Goal: Task Accomplishment & Management: Complete application form

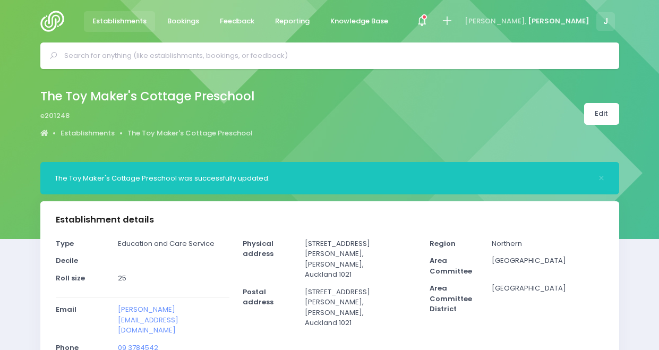
select select "5"
click at [458, 56] on input "text" at bounding box center [334, 56] width 540 height 16
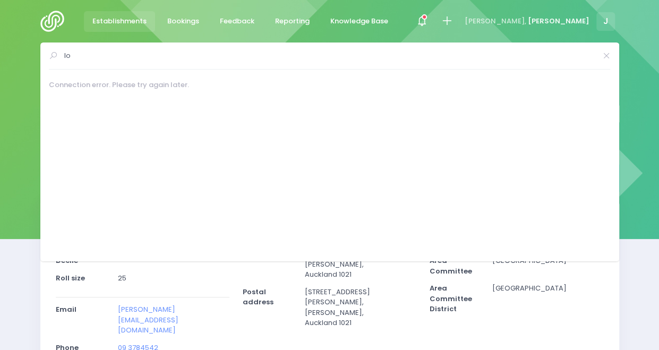
type input "l"
click at [453, 15] on icon at bounding box center [447, 21] width 12 height 12
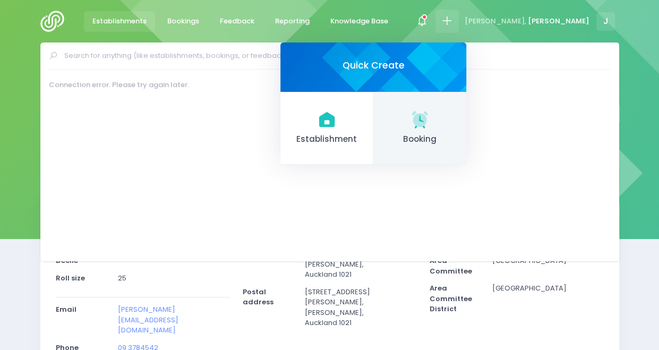
click at [466, 149] on link "Booking" at bounding box center [419, 128] width 93 height 73
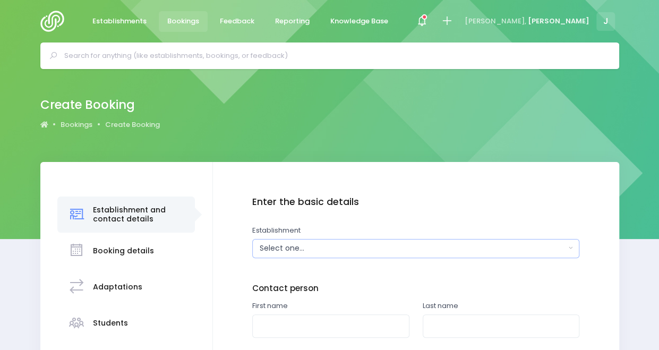
click at [336, 247] on div "Select one..." at bounding box center [413, 248] width 306 height 11
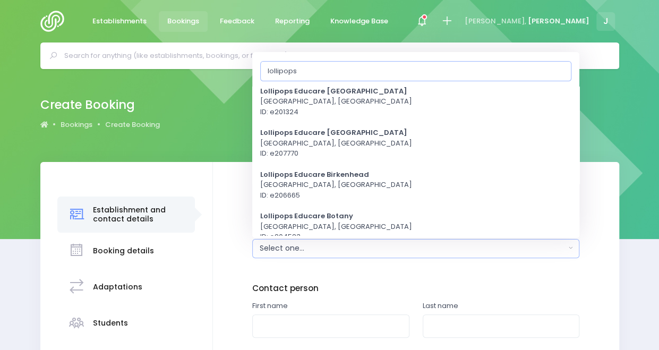
scroll to position [171, 0]
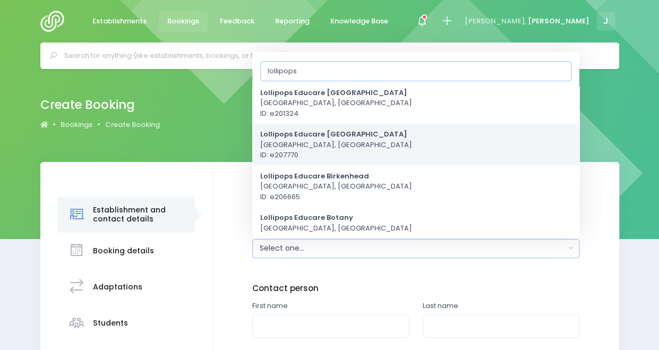
type input "lollipops"
click at [364, 140] on span "Lollipops Educare Auckland Central Auckland, Northern Region ID: e207770" at bounding box center [336, 144] width 152 height 31
select select "207770"
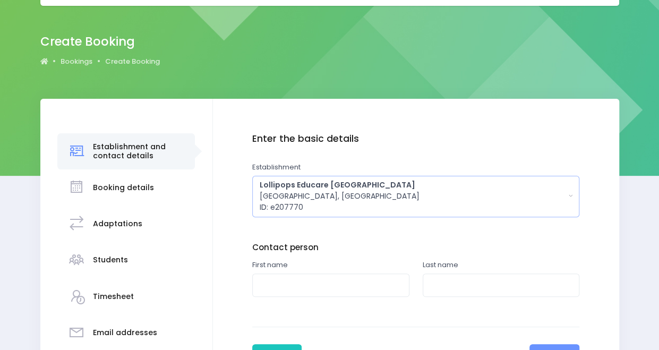
scroll to position [54, 0]
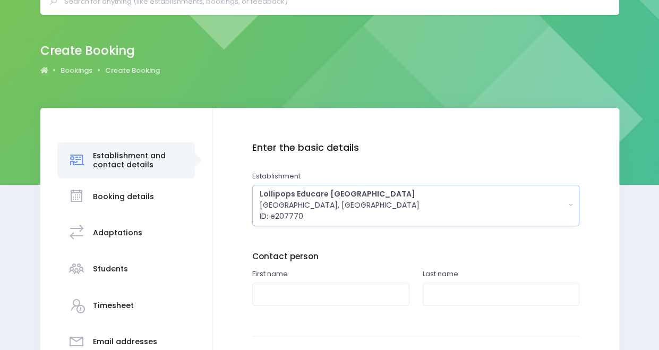
click at [411, 209] on div "Lollipops Educare Auckland Central Auckland, Northern Region ID: e207770" at bounding box center [413, 204] width 306 height 33
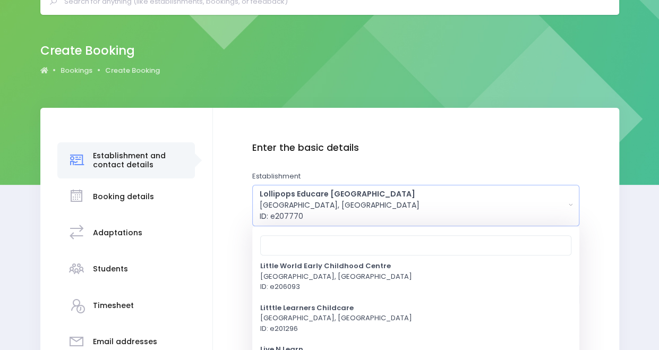
click at [497, 185] on button "Lollipops Educare Auckland Central Auckland, Northern Region ID: e207770" at bounding box center [415, 205] width 327 height 41
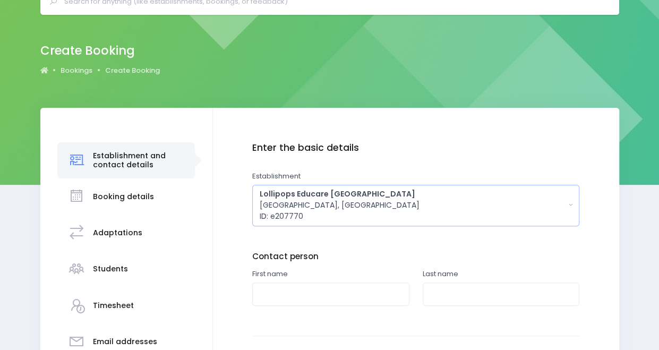
scroll to position [0, 0]
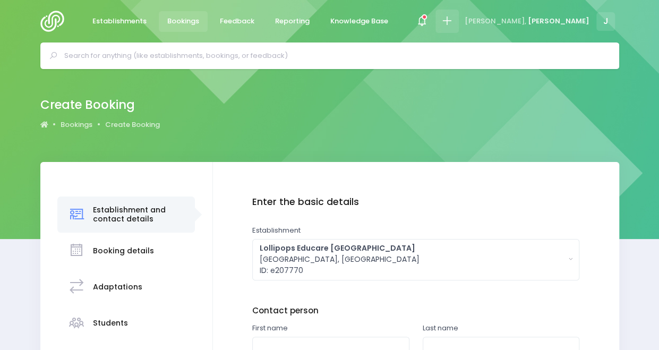
click at [453, 22] on icon at bounding box center [447, 21] width 12 height 12
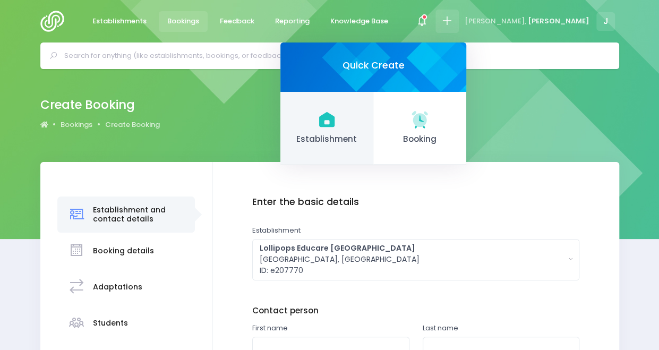
click at [373, 120] on link "Establishment" at bounding box center [326, 128] width 93 height 73
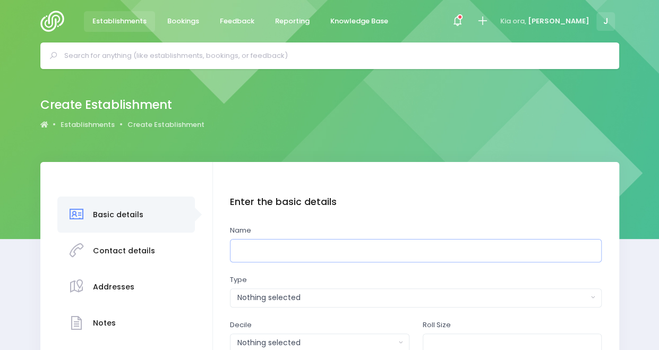
click at [305, 258] on input "text" at bounding box center [416, 251] width 372 height 24
type input "Lollipops [PERSON_NAME][GEOGRAPHIC_DATA]"
click at [304, 301] on div "Nothing selected" at bounding box center [412, 297] width 350 height 11
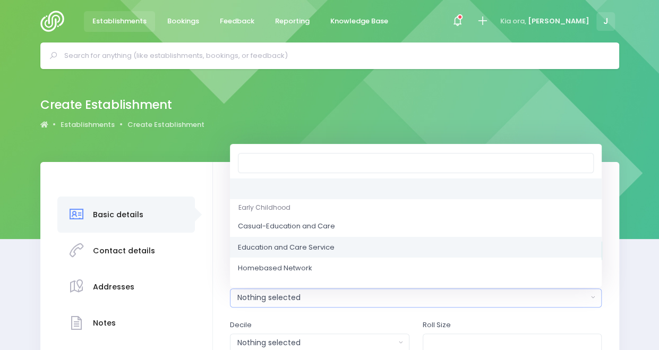
click at [313, 249] on span "Education and Care Service" at bounding box center [286, 247] width 97 height 11
select select "Education and Care Service"
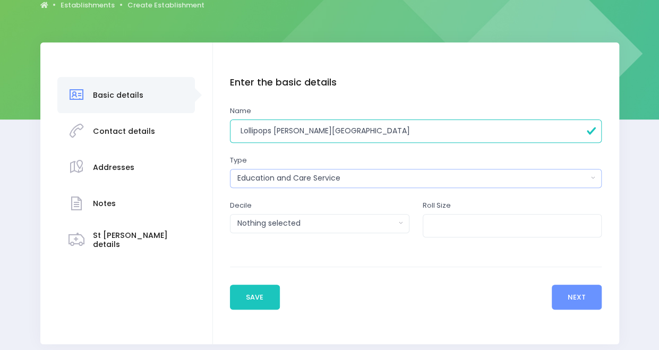
scroll to position [121, 0]
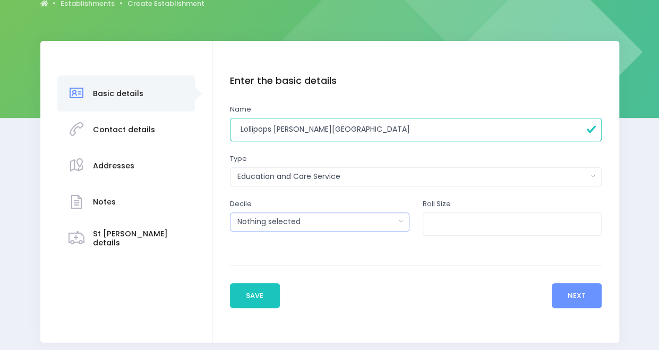
click at [311, 223] on div "Nothing selected" at bounding box center [316, 221] width 158 height 11
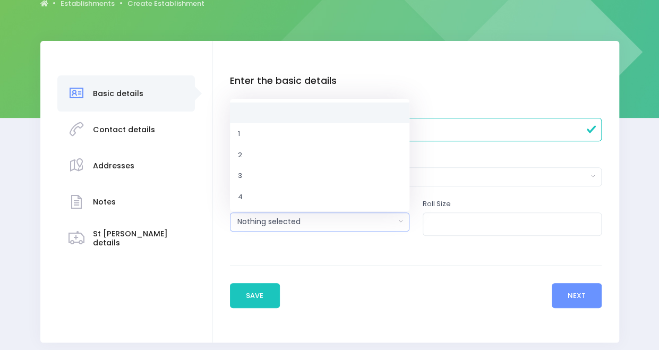
click at [311, 223] on div "Nothing selected" at bounding box center [316, 221] width 158 height 11
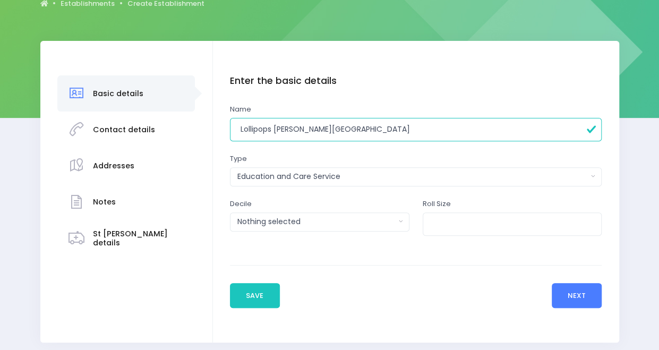
click at [588, 290] on button "Next" at bounding box center [576, 295] width 50 height 25
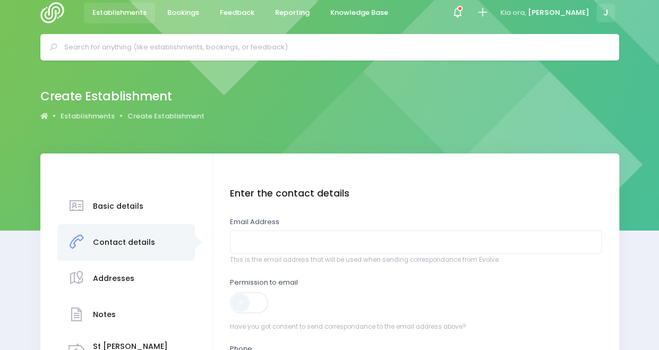
scroll to position [0, 0]
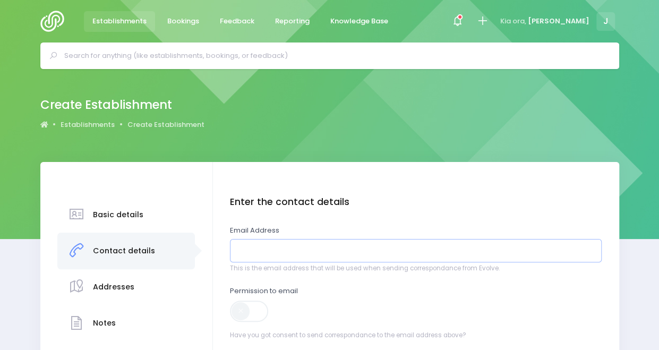
click at [390, 249] on input "email" at bounding box center [416, 251] width 372 height 24
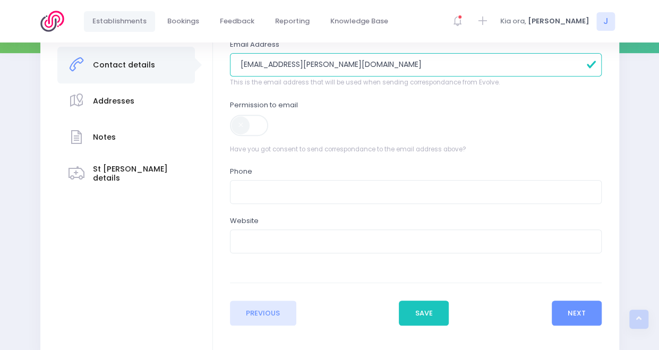
scroll to position [186, 0]
type input "cm.newton@ledu.co.nz"
click at [260, 120] on span at bounding box center [250, 124] width 40 height 21
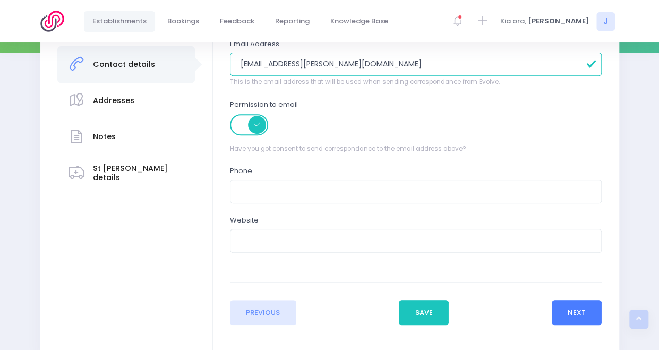
click at [575, 313] on button "Next" at bounding box center [576, 312] width 50 height 25
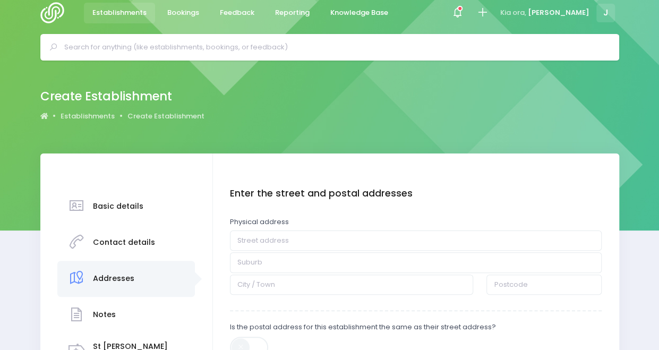
scroll to position [0, 0]
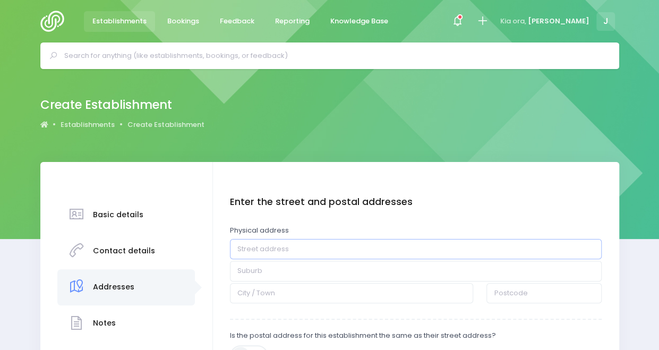
click at [270, 253] on input "text" at bounding box center [416, 249] width 372 height 20
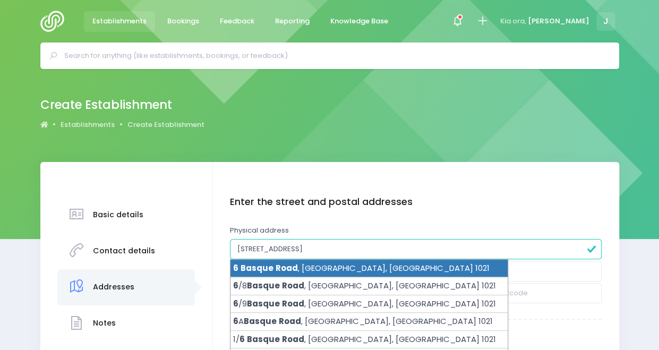
click at [290, 267] on span "Road" at bounding box center [286, 267] width 22 height 11
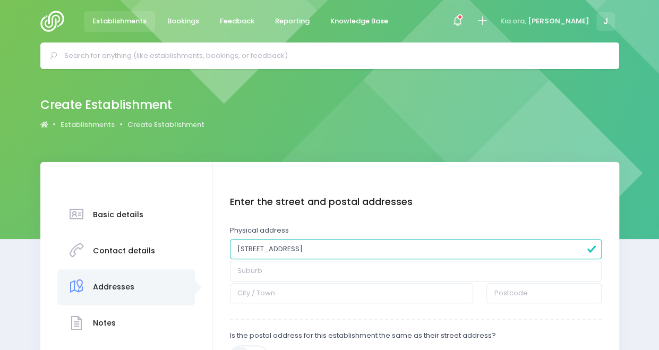
type input "6 Basque Road"
type input "Eden Terrace"
type input "Auckland"
type input "1021"
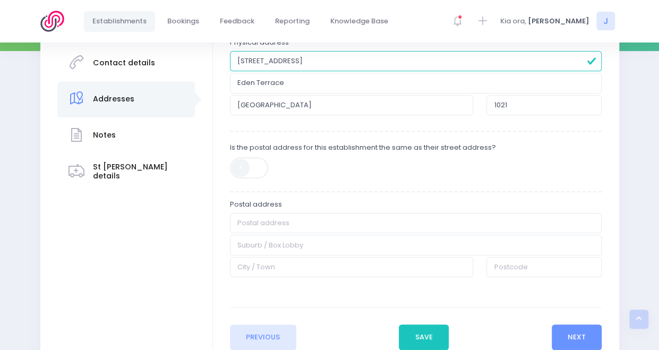
scroll to position [189, 0]
click at [247, 170] on span at bounding box center [250, 166] width 40 height 21
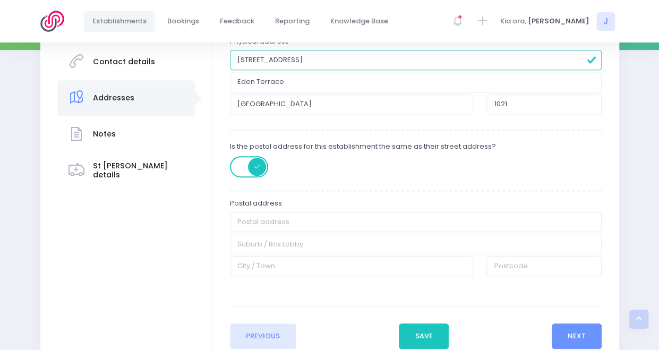
type input "6 Basque Road"
type input "Eden Terrace"
type input "Auckland"
type input "1021"
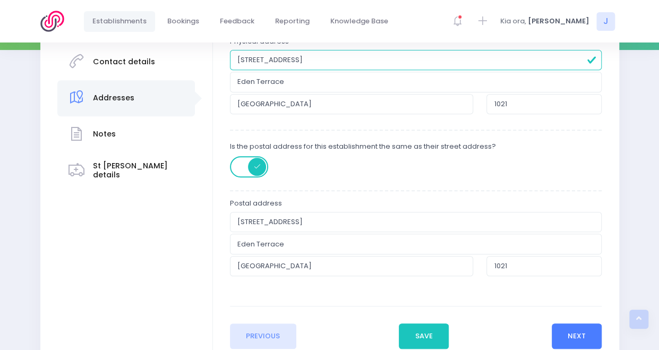
click at [586, 336] on button "Next" at bounding box center [576, 335] width 50 height 25
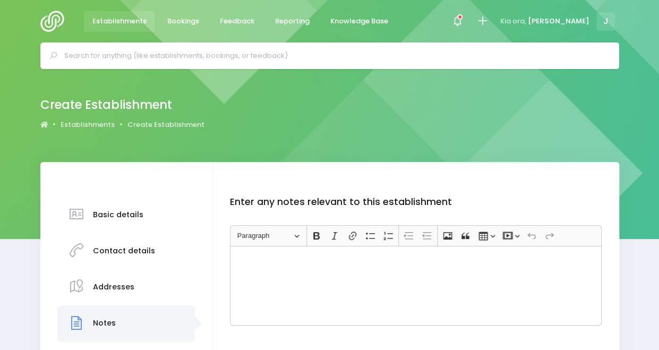
scroll to position [128, 0]
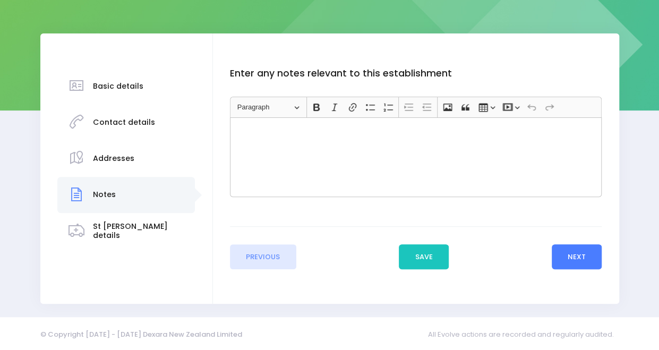
click at [582, 263] on button "Next" at bounding box center [576, 256] width 50 height 25
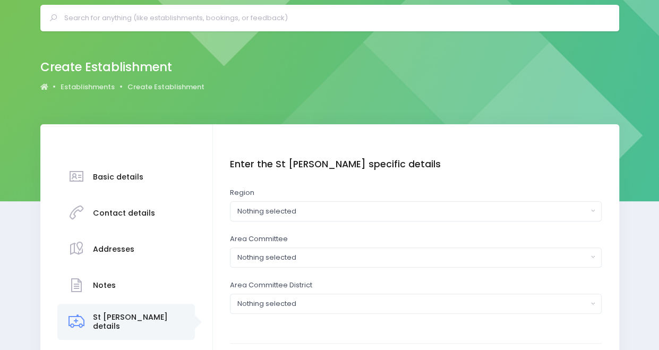
scroll to position [38, 0]
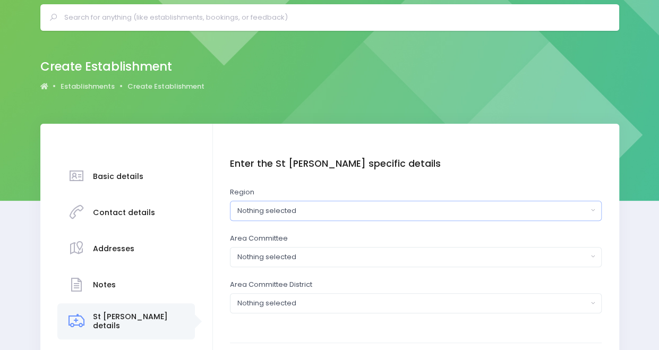
click at [422, 204] on button "Nothing selected" at bounding box center [416, 211] width 372 height 20
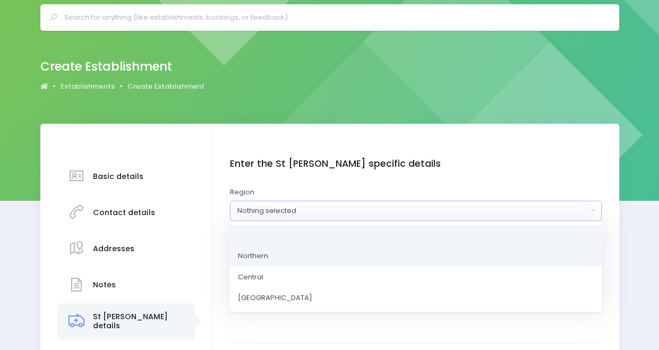
click at [385, 254] on link "Northern" at bounding box center [416, 255] width 372 height 21
select select "Northern"
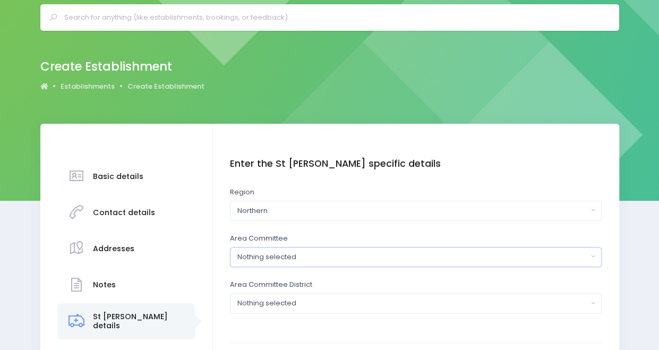
click at [379, 254] on div "Nothing selected" at bounding box center [412, 257] width 350 height 11
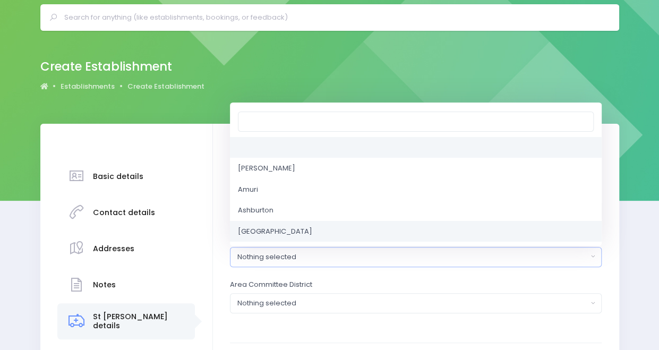
click at [365, 232] on link "Auckland Central" at bounding box center [416, 231] width 372 height 21
select select "Auckland Central"
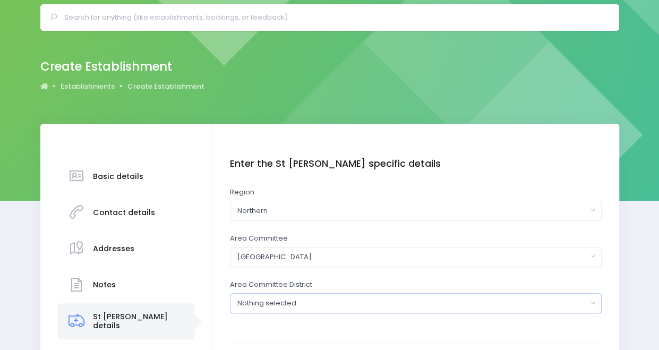
click at [344, 300] on div "Nothing selected" at bounding box center [412, 303] width 350 height 11
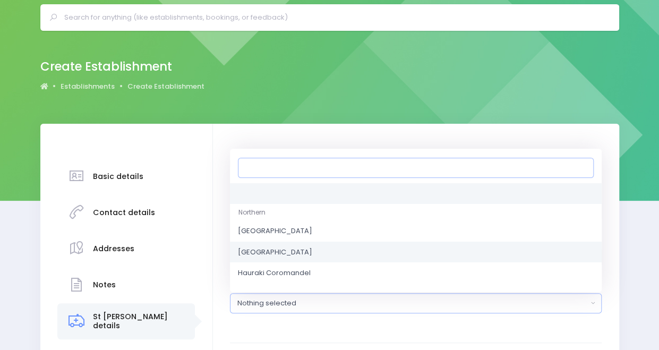
scroll to position [1, 0]
click at [339, 248] on link "Auckland Southeast" at bounding box center [416, 251] width 372 height 21
select select "Auckland Southeast"
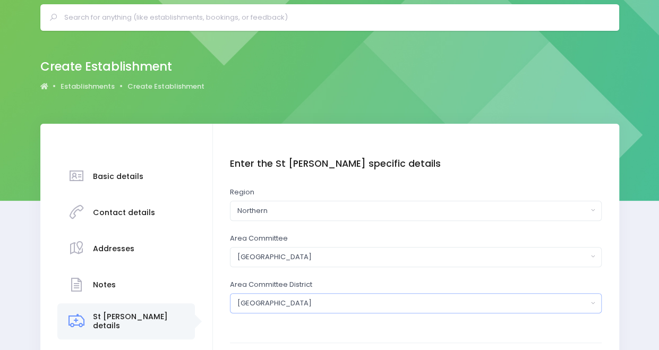
click at [392, 304] on div "Auckland Southeast" at bounding box center [412, 303] width 350 height 11
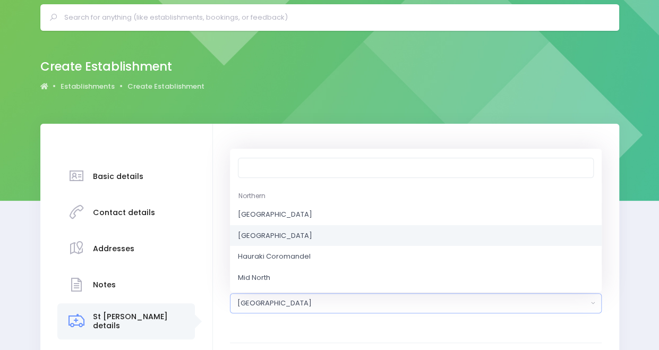
click at [380, 331] on div "Enter the St John specific details Region Northern Central South Island Norther…" at bounding box center [416, 246] width 372 height 176
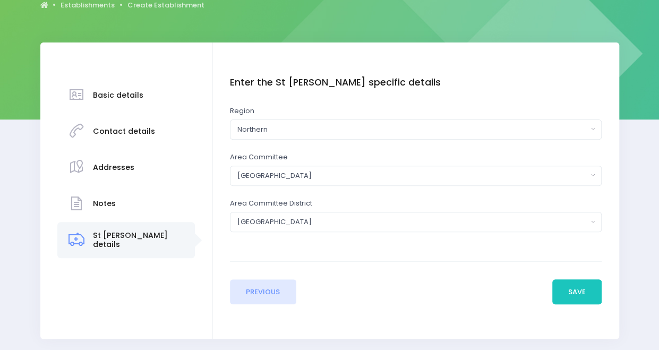
scroll to position [154, 0]
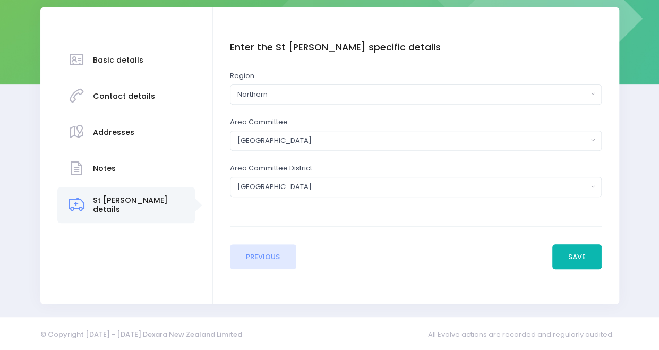
click at [572, 256] on button "Save" at bounding box center [577, 256] width 50 height 25
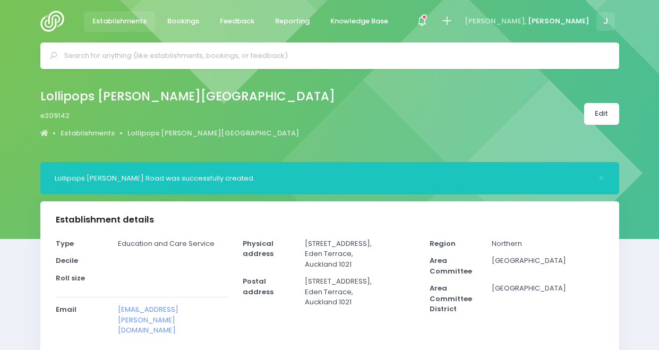
select select "5"
click at [453, 20] on icon at bounding box center [447, 21] width 12 height 12
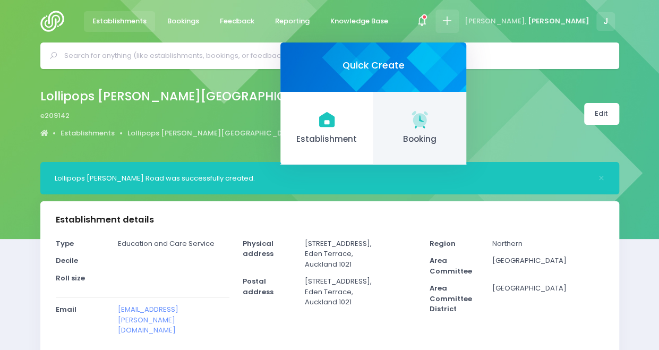
click at [458, 137] on span "Booking" at bounding box center [420, 139] width 76 height 12
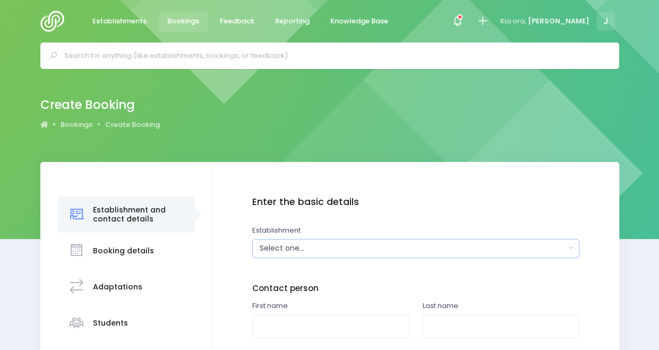
click at [315, 249] on div "Select one..." at bounding box center [413, 248] width 306 height 11
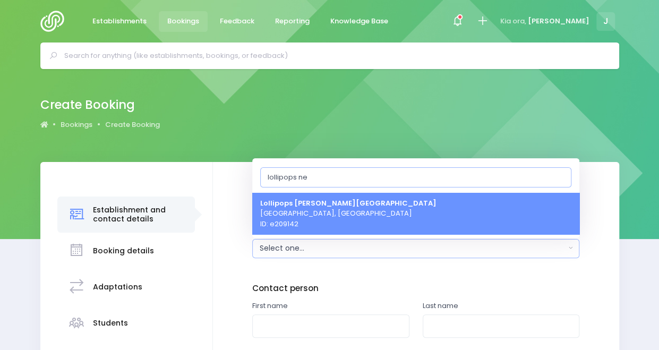
type input "lollipops ne"
click at [356, 223] on link "Lollipops [PERSON_NAME][GEOGRAPHIC_DATA] ID: e209142" at bounding box center [415, 213] width 327 height 42
select select "209142"
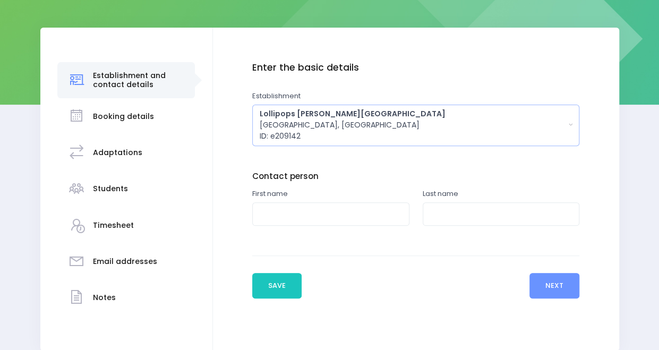
scroll to position [135, 0]
click at [346, 212] on input "text" at bounding box center [330, 214] width 157 height 24
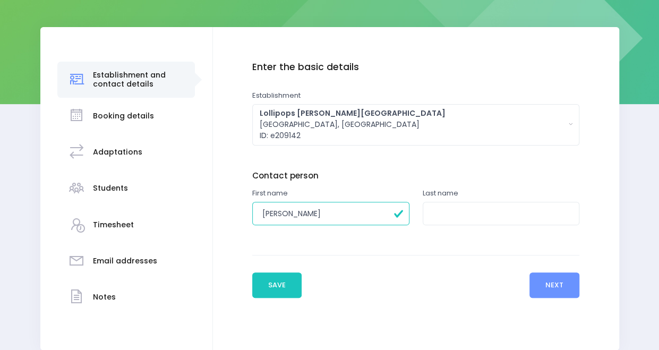
type input "[PERSON_NAME]"
click at [456, 220] on input "text" at bounding box center [500, 214] width 157 height 24
type input "v"
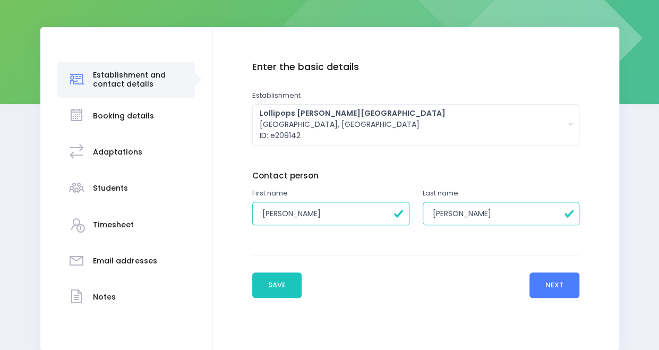
type input "[PERSON_NAME]"
click at [568, 280] on button "Next" at bounding box center [554, 284] width 50 height 25
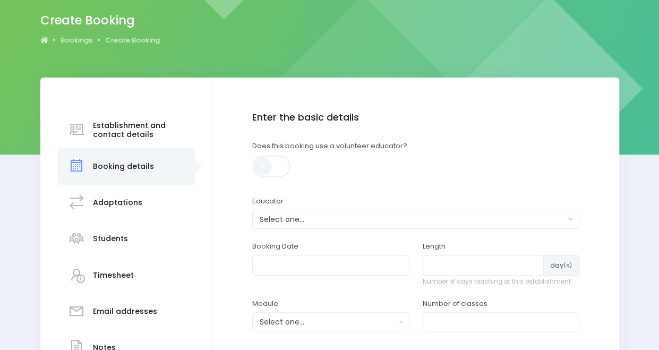
scroll to position [85, 0]
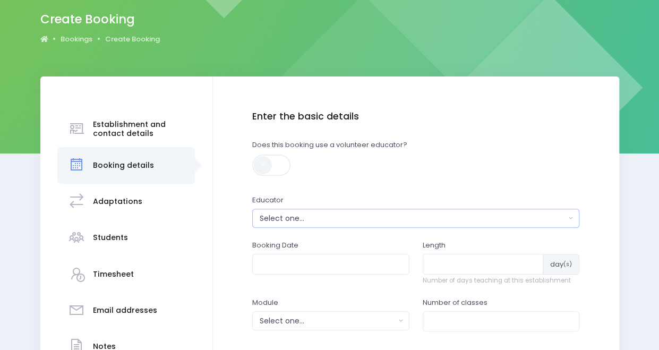
click at [404, 213] on div "Select one..." at bounding box center [413, 218] width 306 height 11
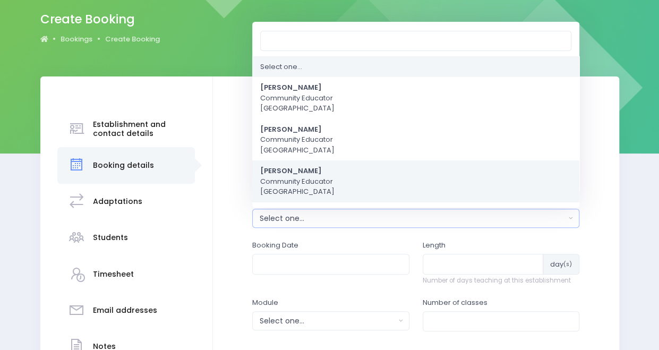
click at [360, 177] on link "Jess Bates Community Educator Northern Region" at bounding box center [415, 182] width 327 height 42
select select "351100"
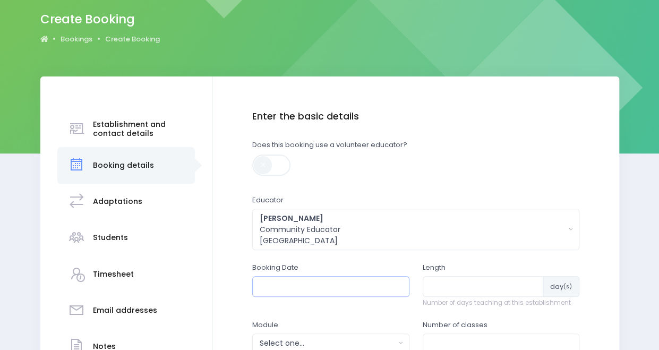
click at [370, 290] on input "text" at bounding box center [330, 286] width 157 height 20
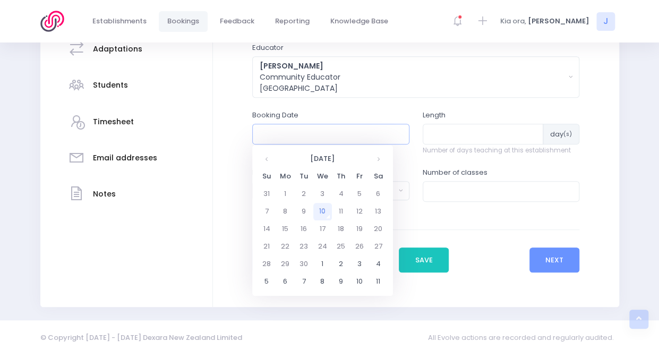
scroll to position [238, 0]
click at [382, 159] on th at bounding box center [378, 159] width 19 height 18
click at [304, 264] on td "28" at bounding box center [304, 264] width 19 height 18
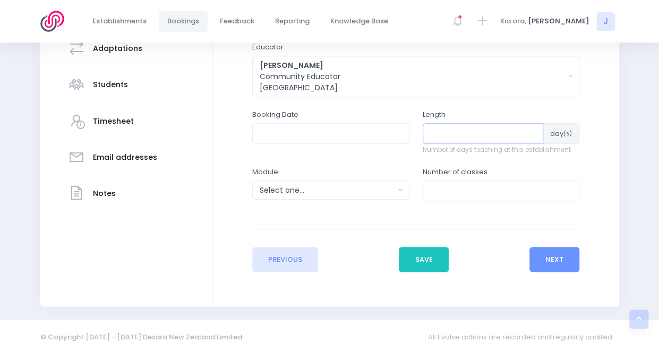
click at [494, 126] on input "number" at bounding box center [482, 133] width 121 height 20
type input "1"
click at [389, 197] on button "Select one..." at bounding box center [330, 189] width 157 height 19
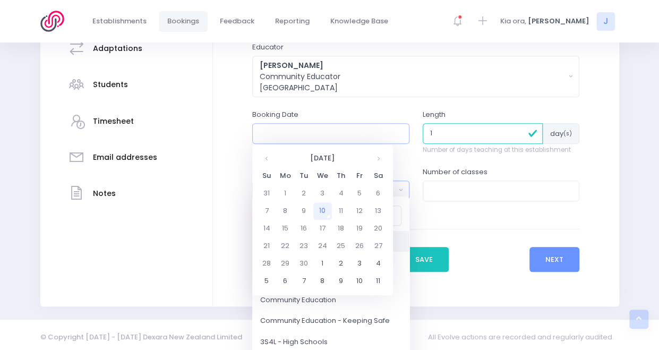
click at [386, 132] on input "text" at bounding box center [330, 133] width 157 height 20
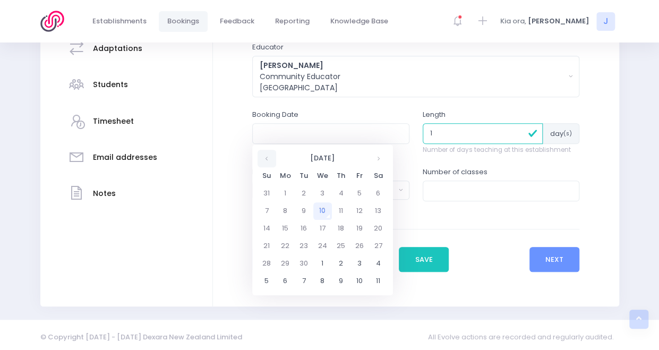
click at [265, 154] on th at bounding box center [266, 159] width 19 height 18
click at [383, 158] on th at bounding box center [378, 159] width 19 height 18
click at [304, 263] on td "28" at bounding box center [304, 264] width 19 height 18
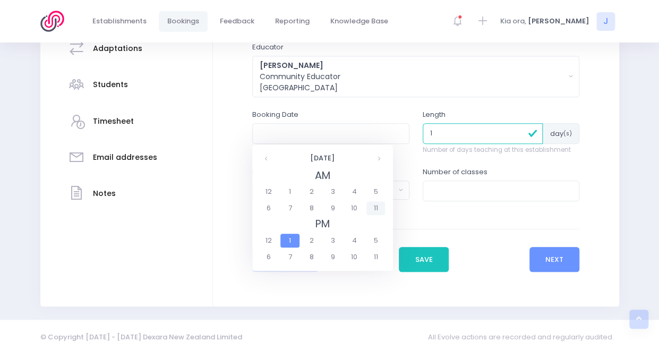
click at [376, 205] on span "11" at bounding box center [375, 208] width 19 height 14
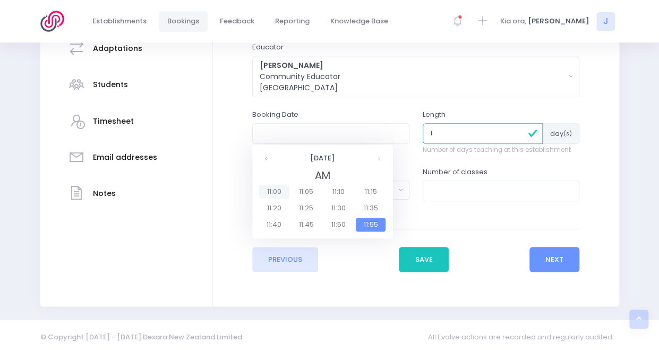
click at [281, 195] on span "11:00" at bounding box center [274, 192] width 30 height 14
type input "28/10/2025 11:00 AM"
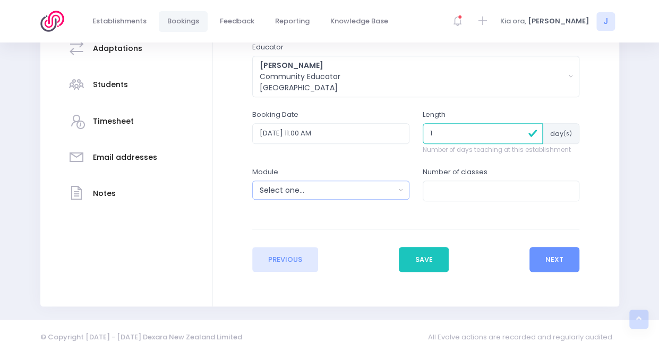
click at [312, 186] on div "Select one..." at bounding box center [327, 190] width 135 height 11
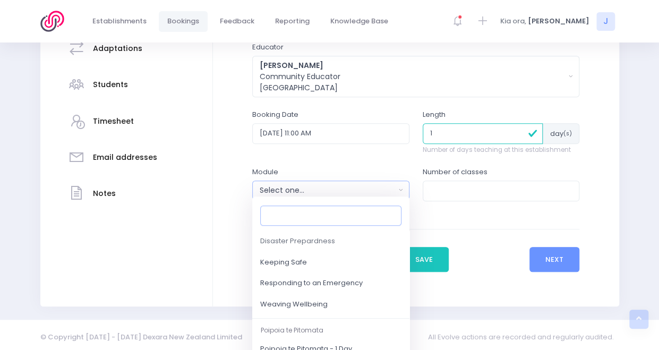
scroll to position [123, 0]
click at [330, 282] on span "Responding to an Emergency" at bounding box center [311, 282] width 102 height 11
select select "Responding to an Emergency"
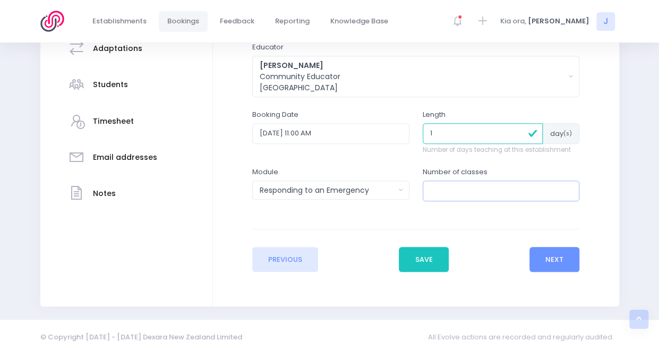
click at [461, 194] on input "number" at bounding box center [500, 190] width 157 height 20
type input "2"
click at [548, 261] on button "Next" at bounding box center [554, 259] width 50 height 25
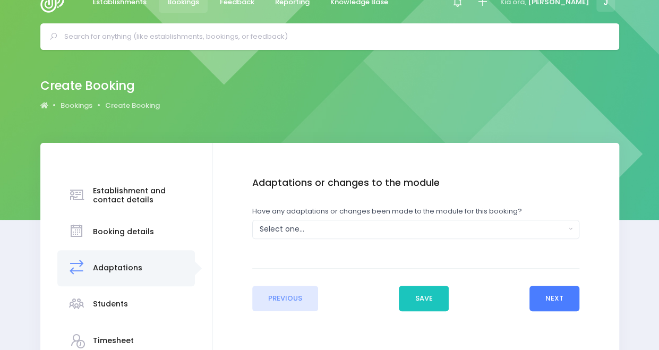
scroll to position [0, 0]
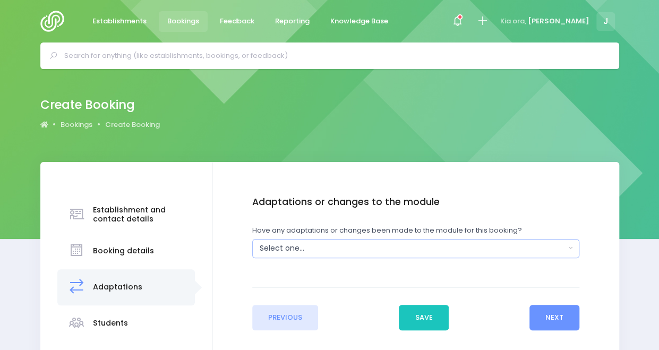
click at [467, 247] on div "Select one..." at bounding box center [413, 248] width 306 height 11
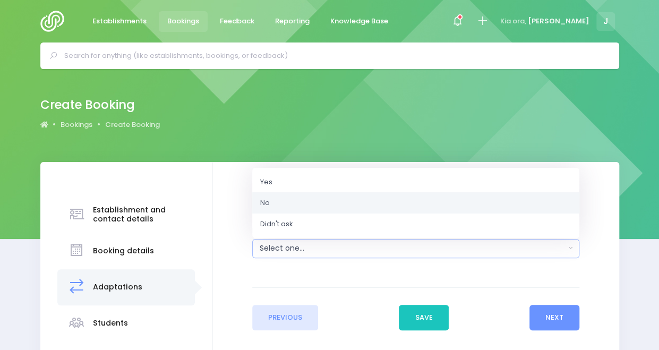
click at [454, 208] on link "No" at bounding box center [415, 202] width 327 height 21
select select "No"
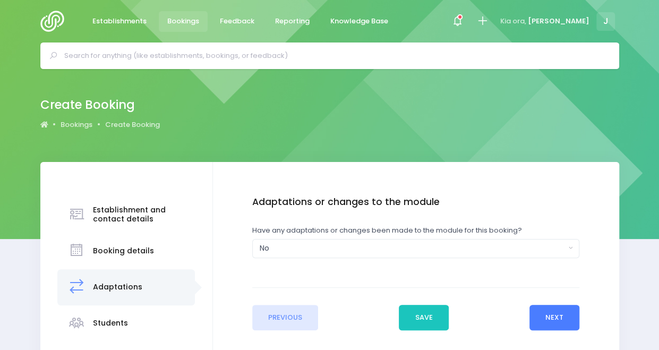
click at [554, 313] on button "Next" at bounding box center [554, 317] width 50 height 25
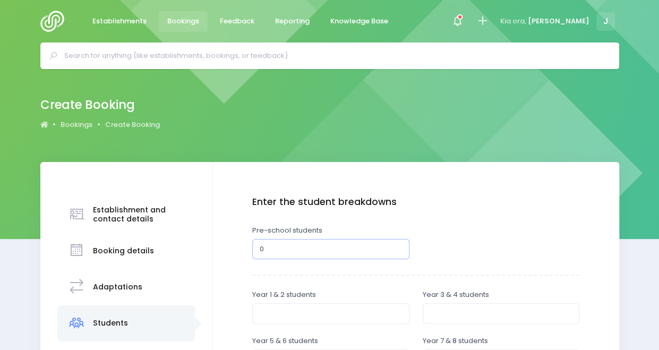
type input "0"
click at [399, 250] on input "0" at bounding box center [330, 249] width 157 height 20
click at [349, 255] on input "0" at bounding box center [330, 249] width 157 height 20
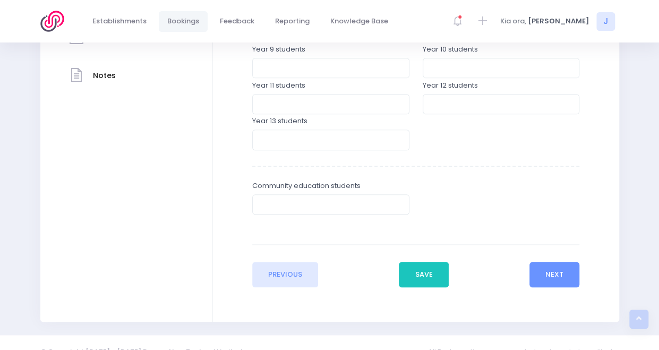
scroll to position [375, 0]
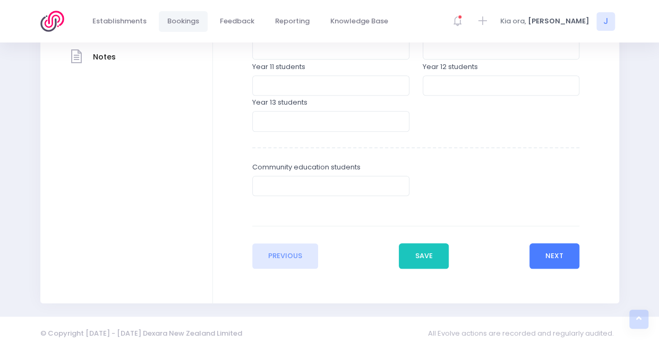
type input "35"
click at [550, 260] on button "Next" at bounding box center [554, 255] width 50 height 25
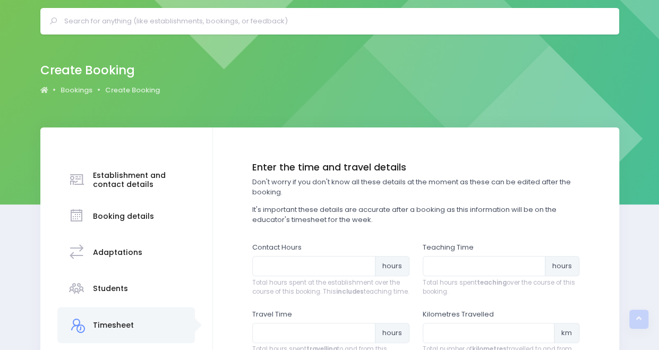
scroll to position [0, 0]
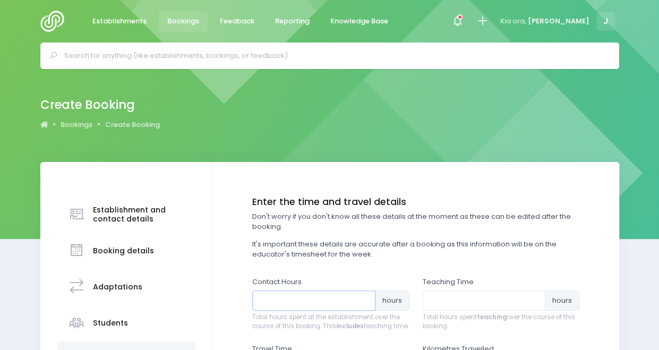
click at [348, 305] on input "number" at bounding box center [313, 300] width 123 height 20
type input "1.5"
click at [441, 301] on input "number" at bounding box center [483, 300] width 123 height 20
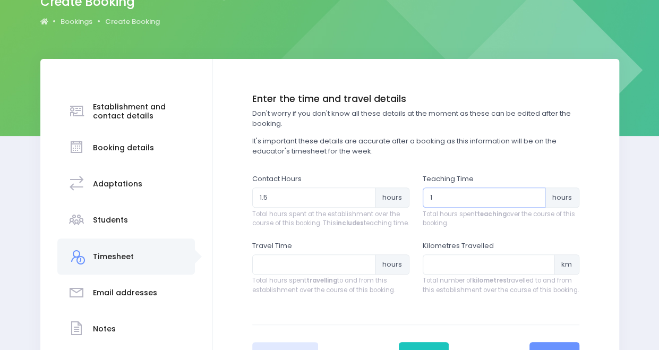
scroll to position [109, 0]
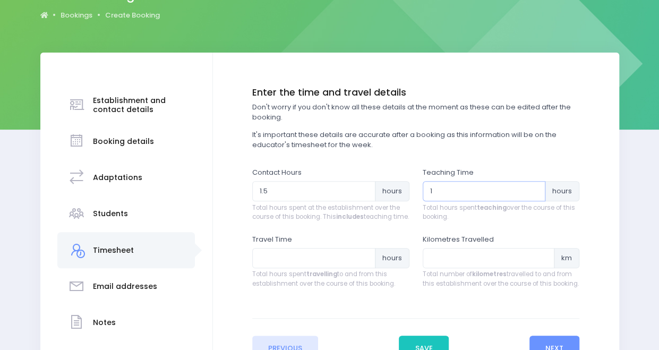
type input "1"
click at [328, 267] on input "number" at bounding box center [313, 258] width 123 height 20
type input "2"
type input "1.5"
click at [449, 265] on input "number" at bounding box center [488, 258] width 132 height 20
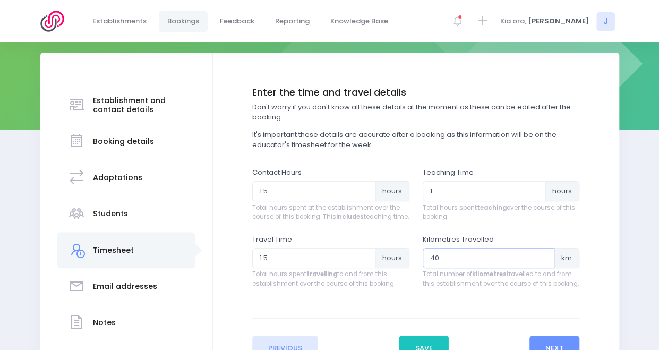
scroll to position [211, 0]
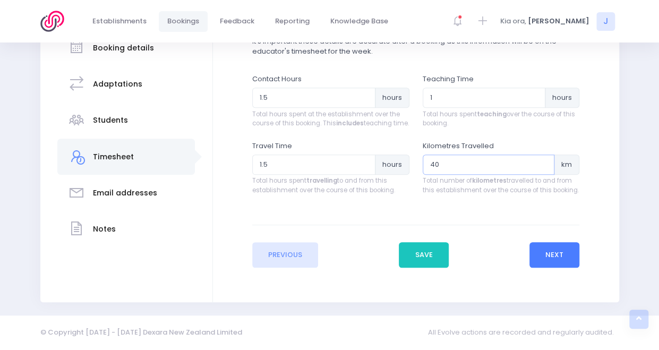
type input "40"
click at [547, 260] on button "Next" at bounding box center [554, 254] width 50 height 25
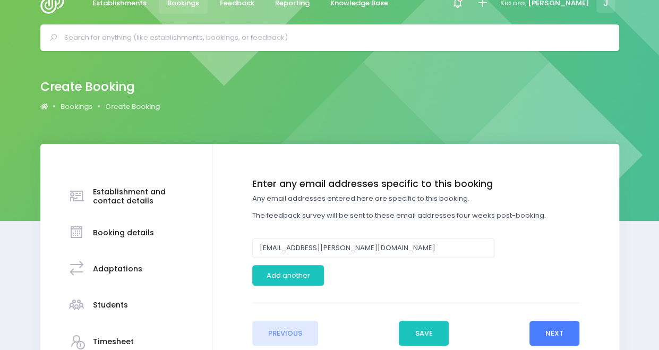
scroll to position [0, 0]
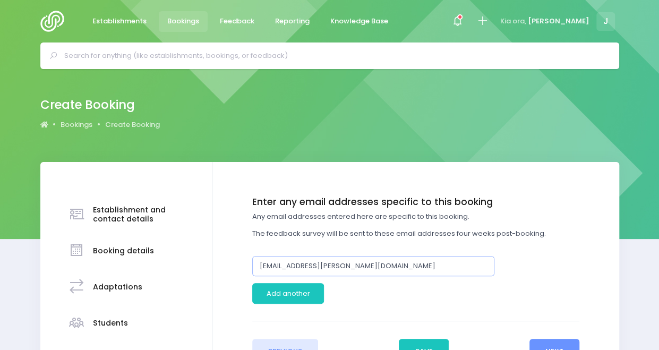
click at [450, 264] on input "cm.newton@ledu.co.nz" at bounding box center [373, 266] width 242 height 20
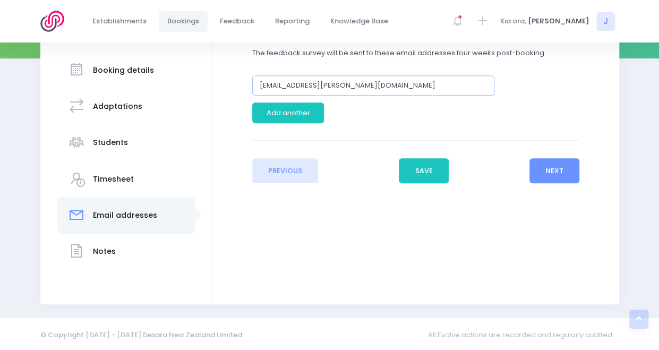
scroll to position [182, 0]
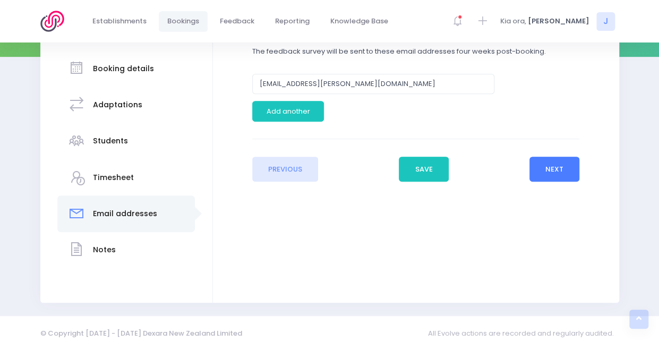
click at [563, 168] on button "Next" at bounding box center [554, 169] width 50 height 25
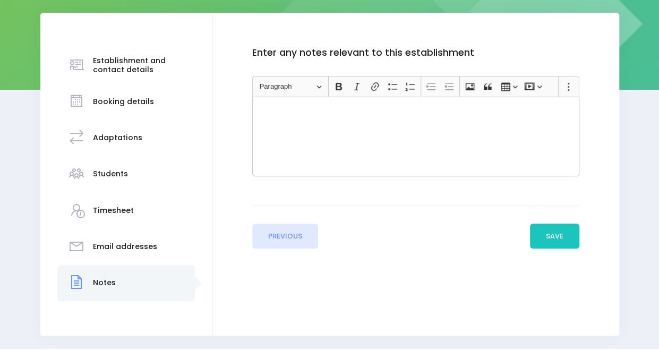
scroll to position [168, 0]
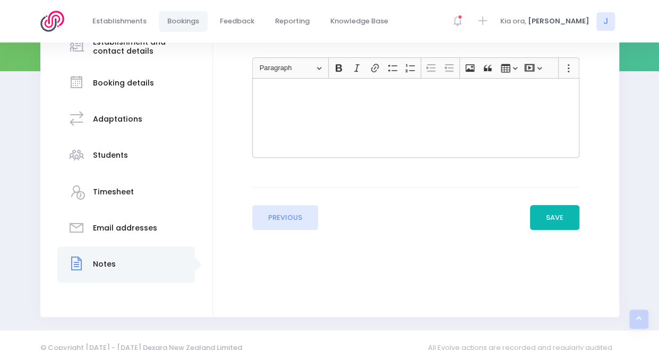
click at [567, 228] on button "Save" at bounding box center [555, 217] width 50 height 25
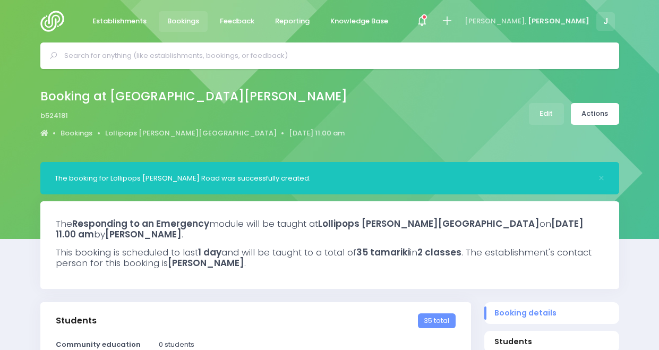
select select "5"
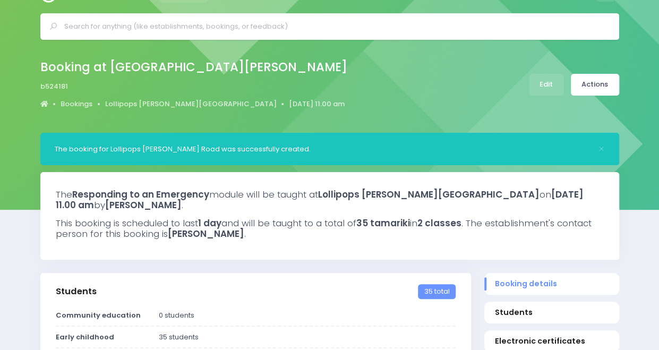
scroll to position [31, 0]
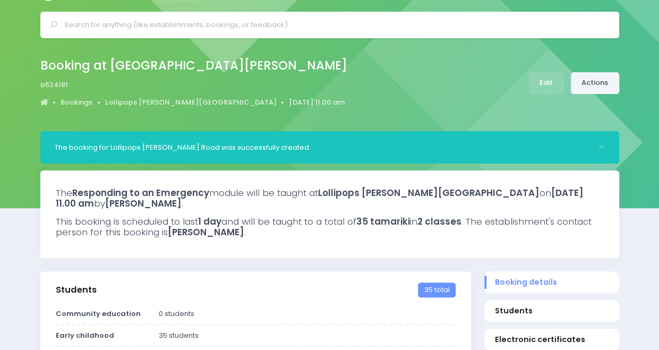
click at [605, 78] on link "Actions" at bounding box center [595, 83] width 48 height 22
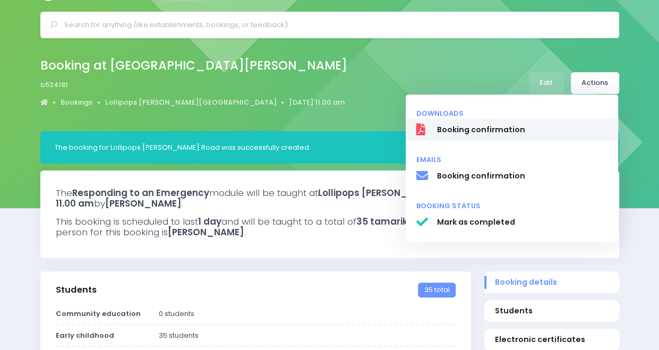
click at [556, 129] on span "Booking confirmation" at bounding box center [521, 129] width 171 height 11
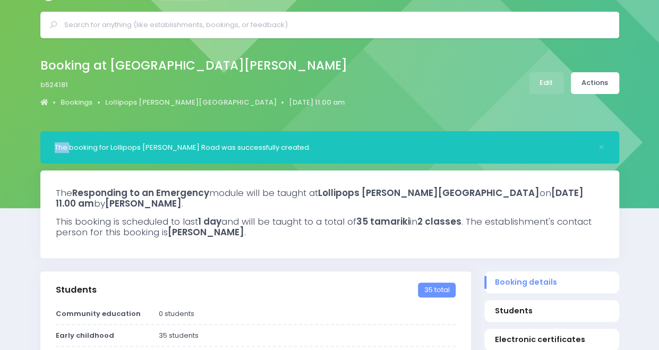
click at [556, 129] on div "Booking at [GEOGRAPHIC_DATA][PERSON_NAME] b524181 Bookings [GEOGRAPHIC_DATA][PE…" at bounding box center [329, 84] width 659 height 93
drag, startPoint x: 556, startPoint y: 129, endPoint x: 635, endPoint y: 112, distance: 80.4
click at [635, 112] on div "Booking at [GEOGRAPHIC_DATA][PERSON_NAME] b524181 Bookings [GEOGRAPHIC_DATA][PE…" at bounding box center [329, 84] width 659 height 93
click at [593, 88] on link "Actions" at bounding box center [595, 83] width 48 height 22
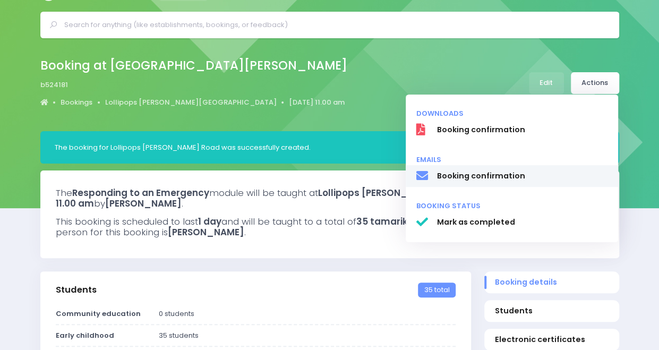
click at [530, 176] on span "Booking confirmation" at bounding box center [521, 175] width 171 height 11
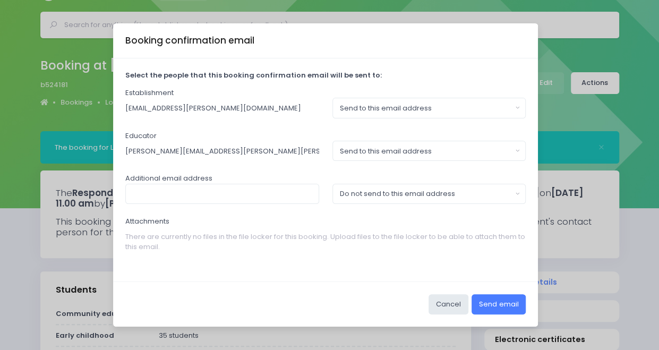
click at [488, 301] on button "Send email" at bounding box center [498, 304] width 54 height 20
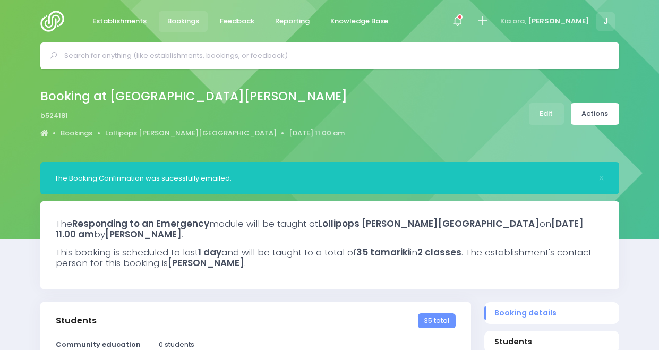
select select "5"
click at [122, 52] on input "text" at bounding box center [334, 56] width 540 height 16
click at [488, 19] on icon at bounding box center [482, 21] width 12 height 12
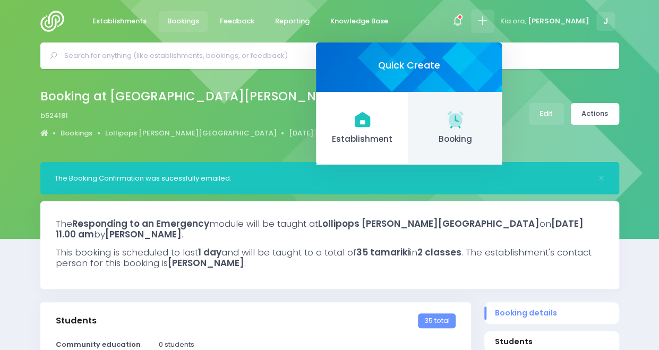
click at [502, 113] on link "Booking" at bounding box center [455, 128] width 93 height 73
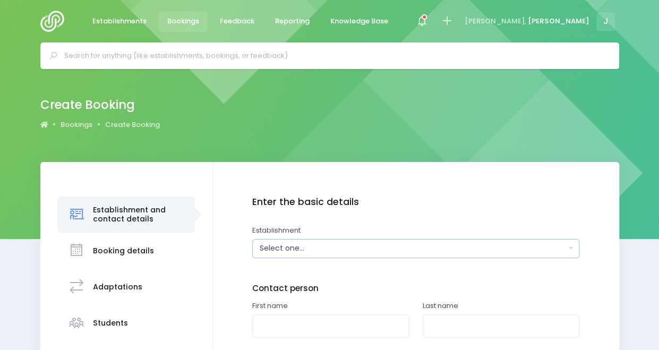
click at [475, 249] on div "Select one..." at bounding box center [413, 248] width 306 height 11
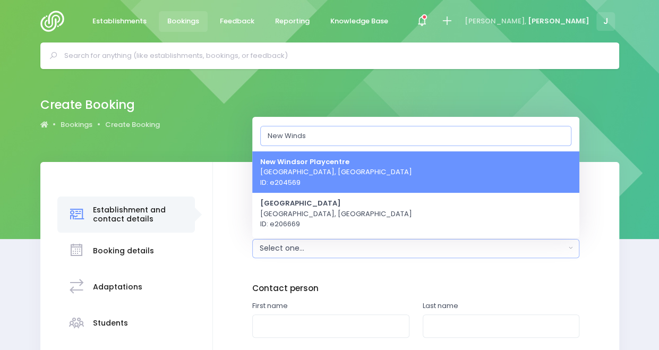
type input "New Winds"
click at [427, 170] on link "New Windsor Playcentre Auckland, Northern Region ID: e204569" at bounding box center [415, 172] width 327 height 42
select select "204569"
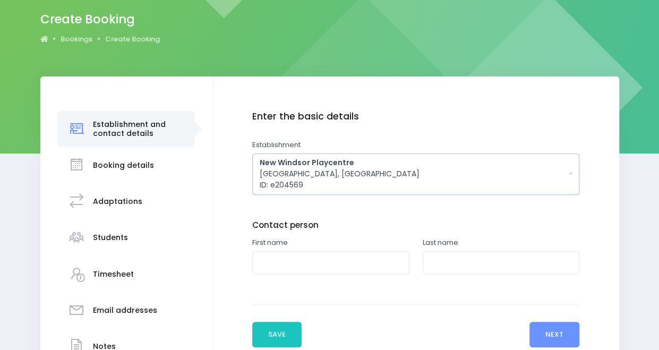
scroll to position [91, 0]
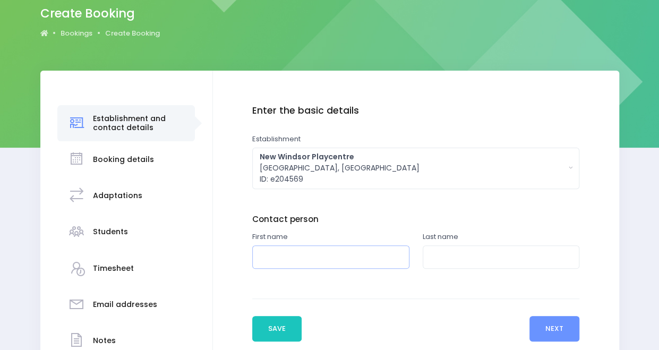
click at [374, 254] on input "text" at bounding box center [330, 257] width 157 height 24
type input "Mio"
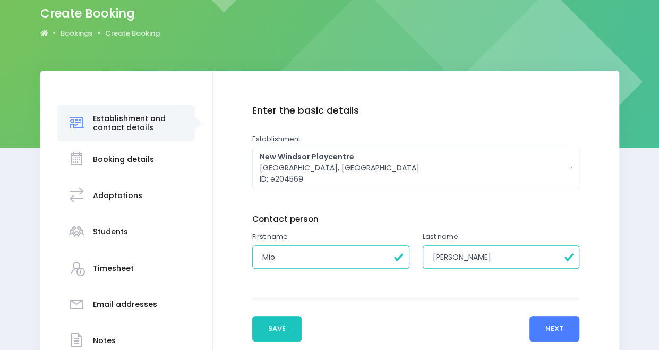
type input "Takahashi"
click at [549, 325] on button "Next" at bounding box center [554, 328] width 50 height 25
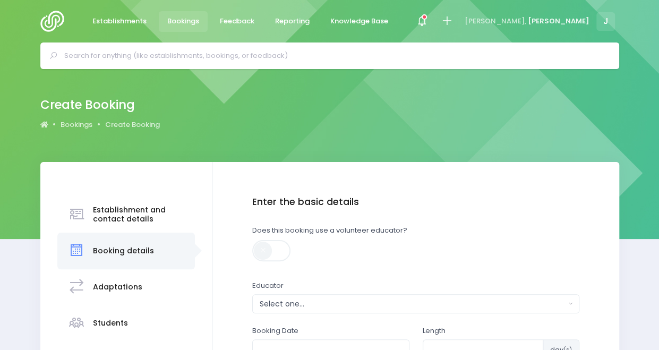
scroll to position [72, 0]
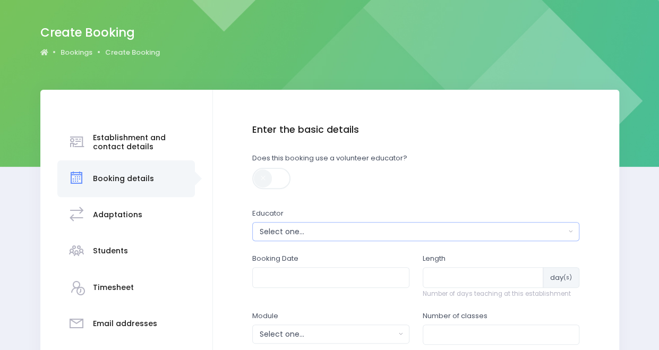
click at [319, 231] on div "Select one..." at bounding box center [413, 231] width 306 height 11
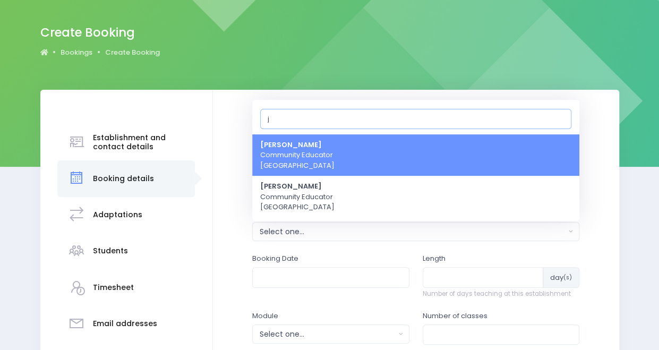
type input "je"
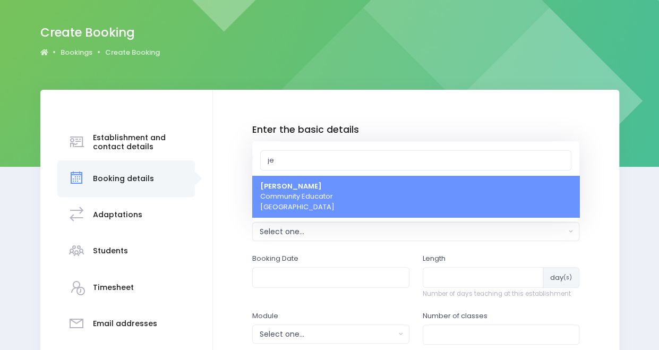
select select "351100"
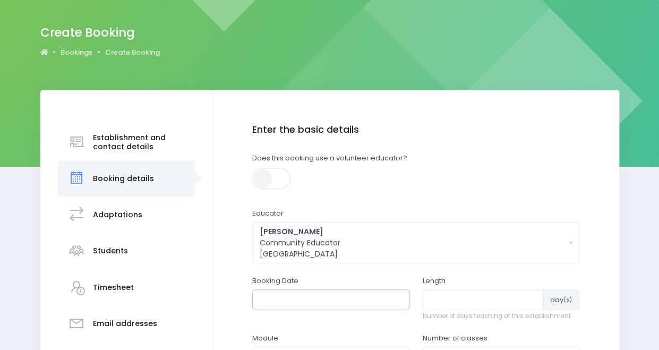
click at [329, 299] on input "text" at bounding box center [330, 299] width 157 height 20
click at [383, 322] on th at bounding box center [378, 325] width 19 height 18
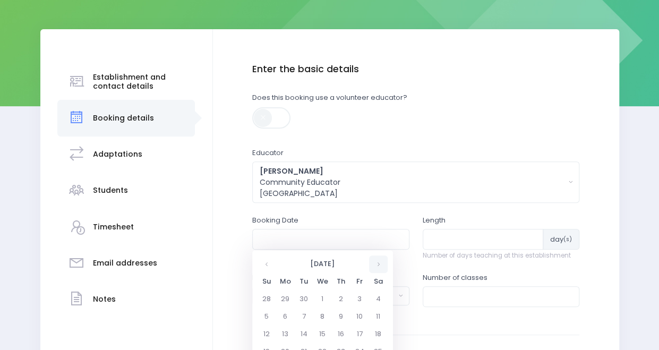
scroll to position [134, 0]
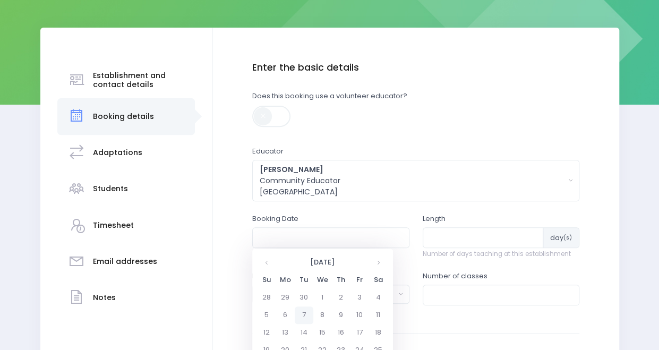
click at [305, 313] on td "7" at bounding box center [304, 315] width 19 height 18
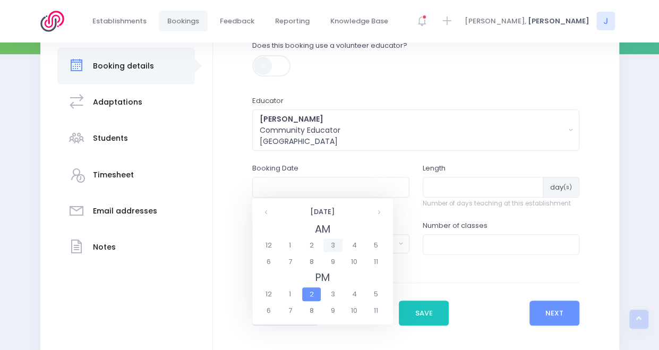
scroll to position [187, 0]
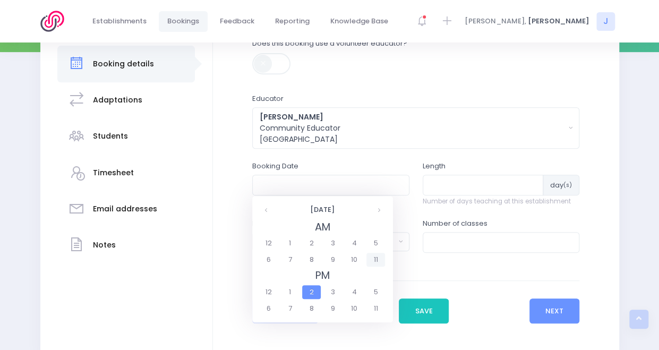
click at [379, 256] on span "11" at bounding box center [375, 260] width 19 height 14
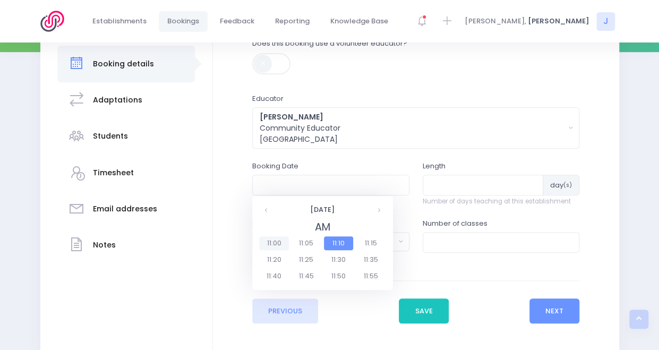
click at [271, 239] on span "11:00" at bounding box center [274, 243] width 30 height 14
type input "07/10/2025 11:00 AM"
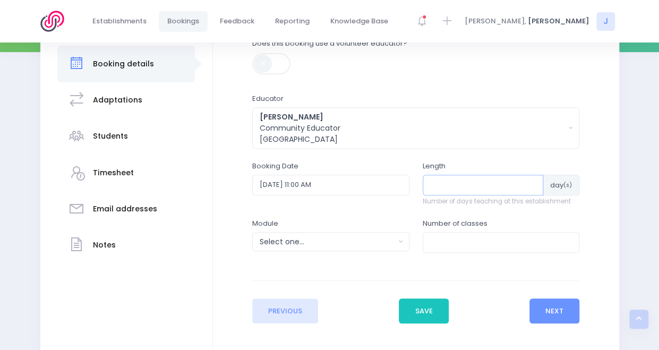
click at [468, 184] on input "number" at bounding box center [482, 185] width 121 height 20
type input "1"
click at [392, 239] on div "Select one..." at bounding box center [327, 241] width 135 height 11
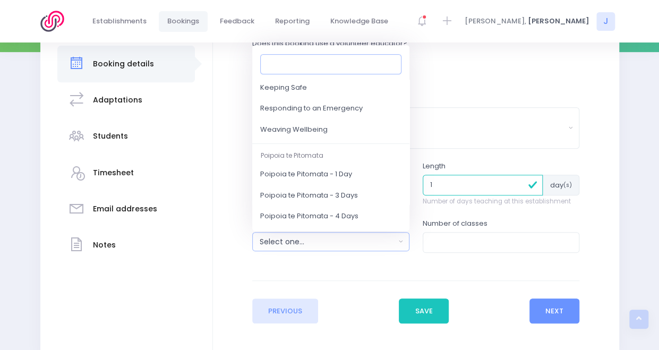
scroll to position [146, 0]
click at [352, 108] on span "Responding to an Emergency" at bounding box center [311, 107] width 102 height 11
select select "Responding to an Emergency"
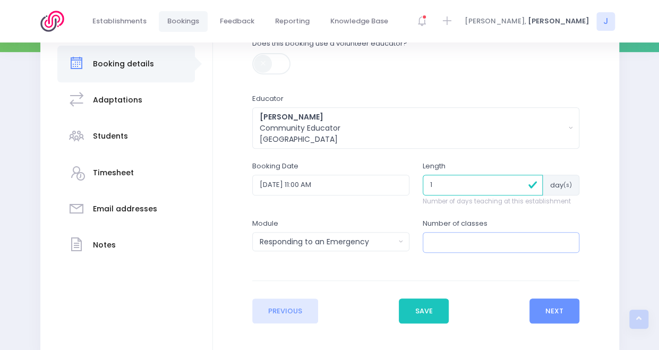
click at [464, 239] on input "number" at bounding box center [500, 242] width 157 height 20
type input "1"
click at [551, 300] on button "Next" at bounding box center [554, 310] width 50 height 25
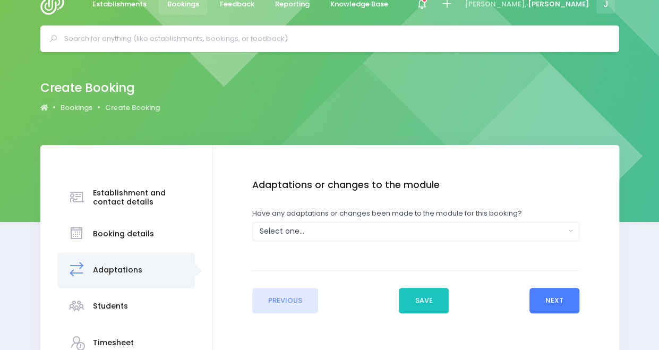
scroll to position [0, 0]
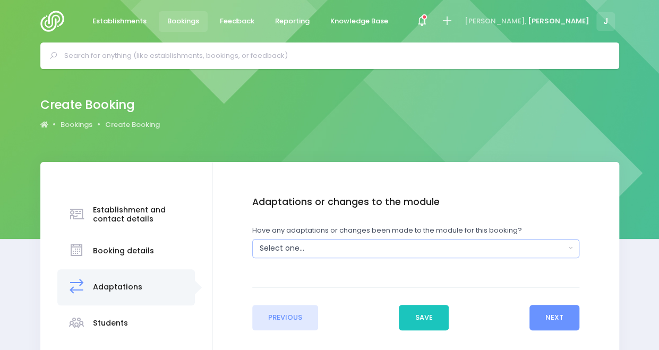
click at [393, 240] on button "Select one..." at bounding box center [415, 248] width 327 height 19
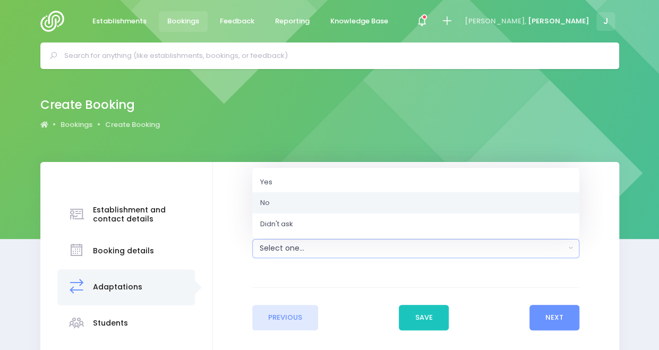
click at [385, 208] on link "No" at bounding box center [415, 202] width 327 height 21
select select "No"
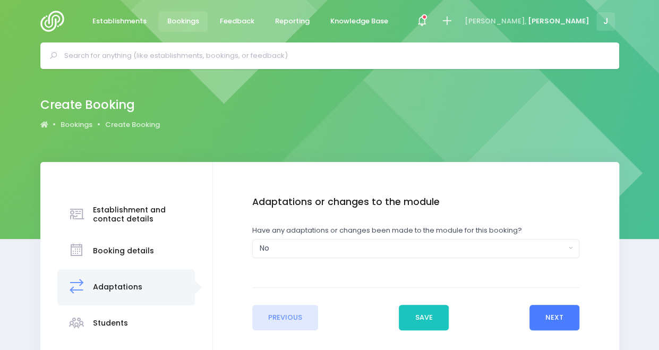
click at [551, 325] on button "Next" at bounding box center [554, 317] width 50 height 25
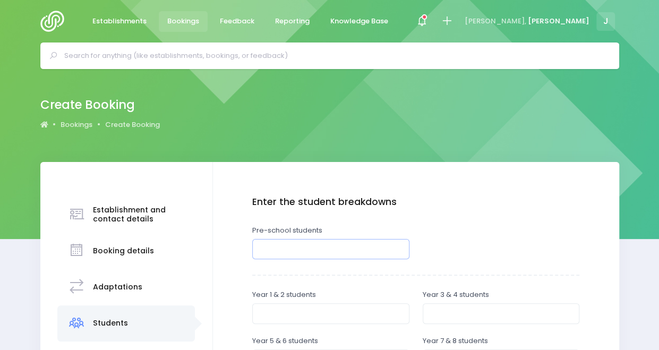
click at [370, 247] on input "number" at bounding box center [330, 249] width 157 height 20
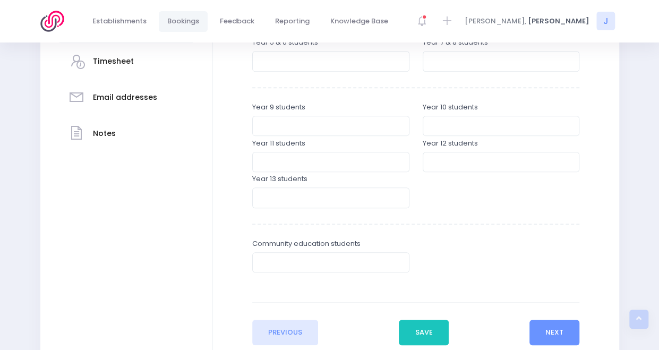
scroll to position [375, 0]
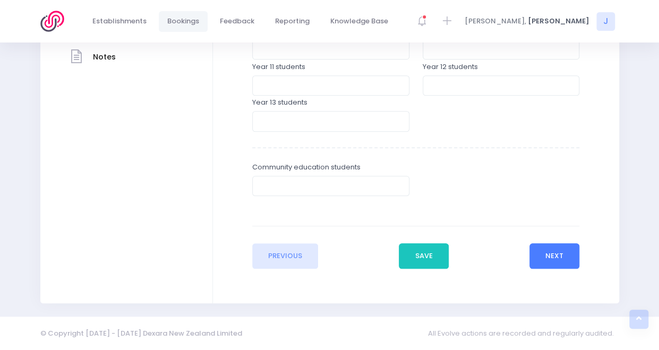
type input "30"
click at [538, 251] on button "Next" at bounding box center [554, 255] width 50 height 25
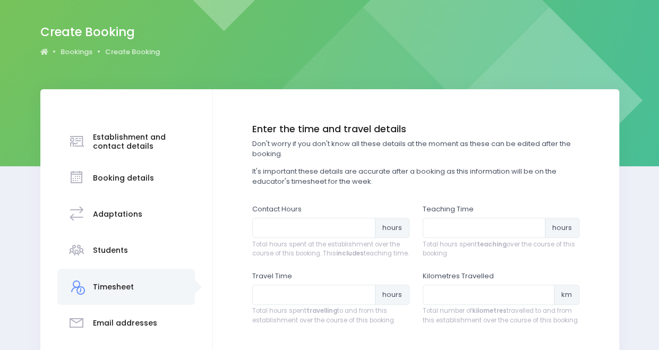
scroll to position [82, 0]
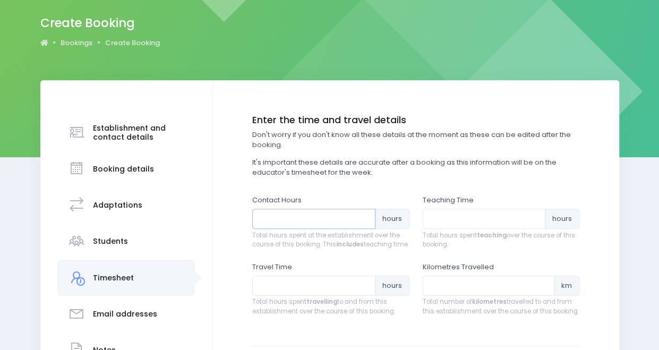
click at [343, 222] on input "number" at bounding box center [313, 219] width 123 height 20
type input "1"
click at [449, 224] on input "number" at bounding box center [483, 219] width 123 height 20
type input "3"
type input ".5"
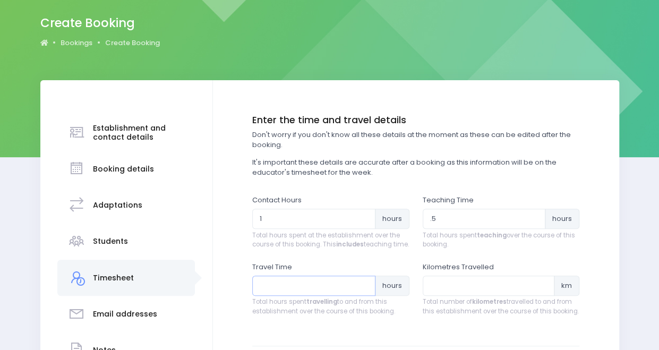
click at [331, 292] on input "number" at bounding box center [313, 285] width 123 height 20
type input "1"
click at [445, 288] on input "number" at bounding box center [488, 285] width 132 height 20
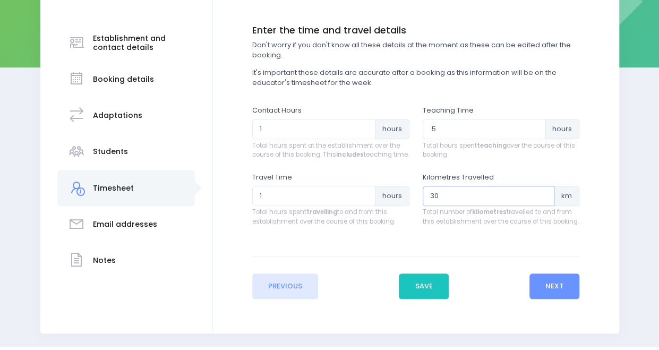
scroll to position [211, 0]
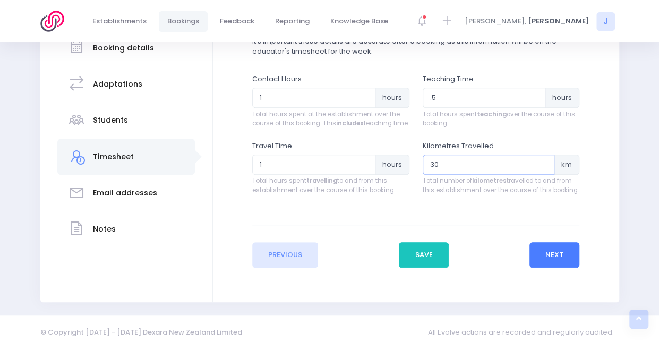
type input "30"
click at [536, 255] on button "Next" at bounding box center [554, 254] width 50 height 25
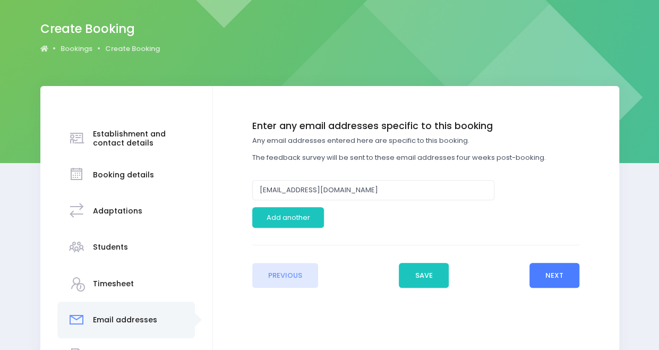
scroll to position [78, 0]
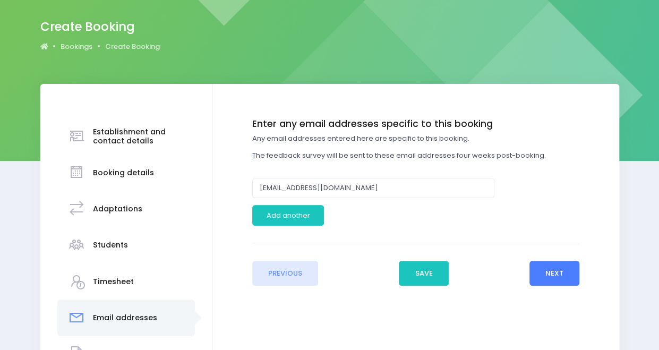
click at [562, 272] on button "Next" at bounding box center [554, 273] width 50 height 25
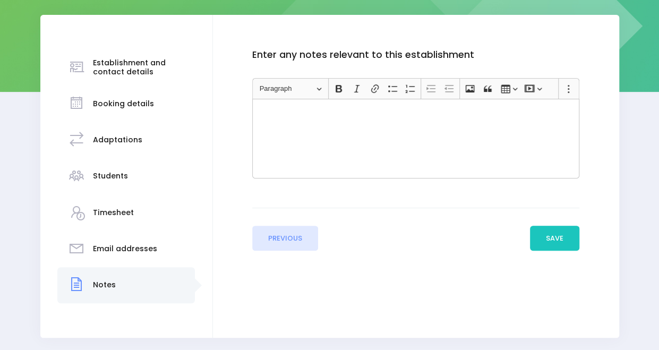
scroll to position [148, 0]
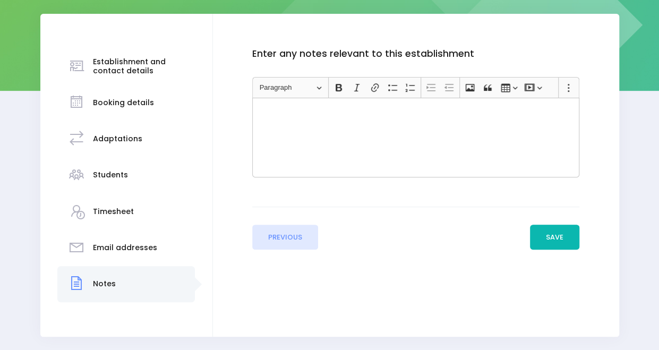
click at [548, 240] on button "Save" at bounding box center [555, 237] width 50 height 25
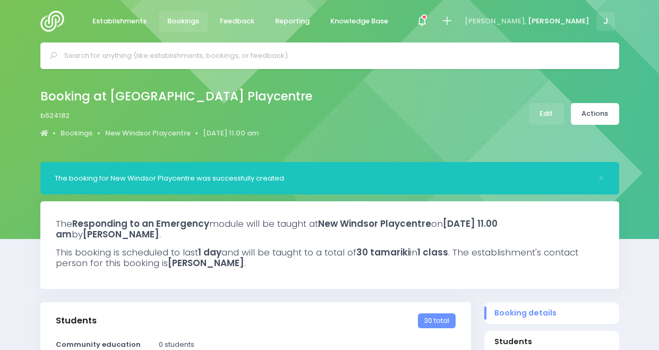
select select "5"
click at [608, 113] on link "Actions" at bounding box center [595, 114] width 48 height 22
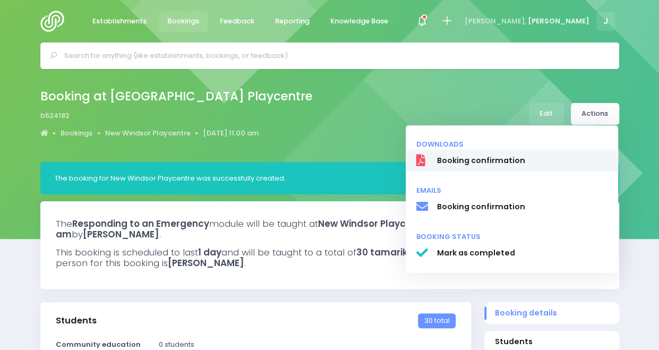
click at [552, 158] on span "Booking confirmation" at bounding box center [521, 160] width 171 height 11
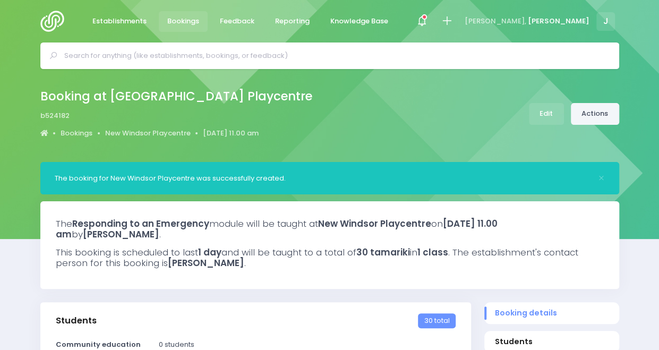
click at [614, 114] on link "Actions" at bounding box center [595, 114] width 48 height 22
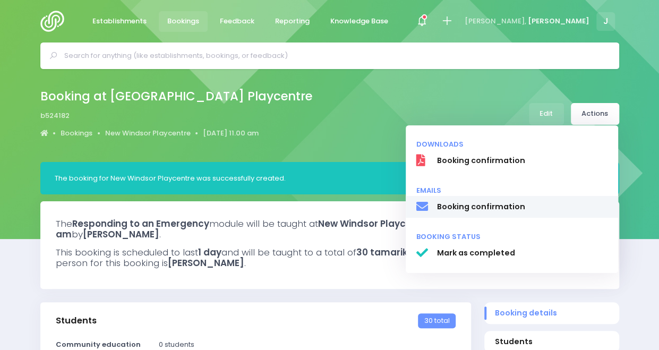
click at [527, 211] on span "Booking confirmation" at bounding box center [521, 206] width 171 height 11
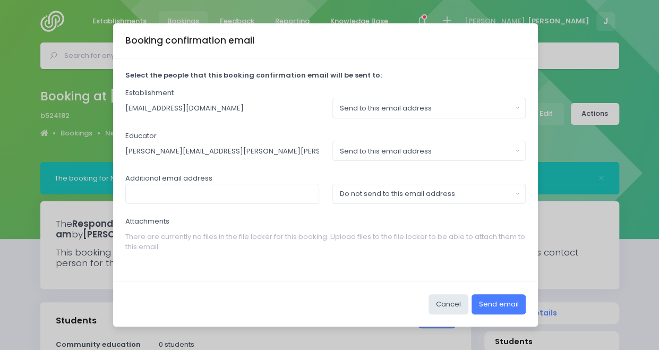
click at [491, 307] on button "Send email" at bounding box center [498, 304] width 54 height 20
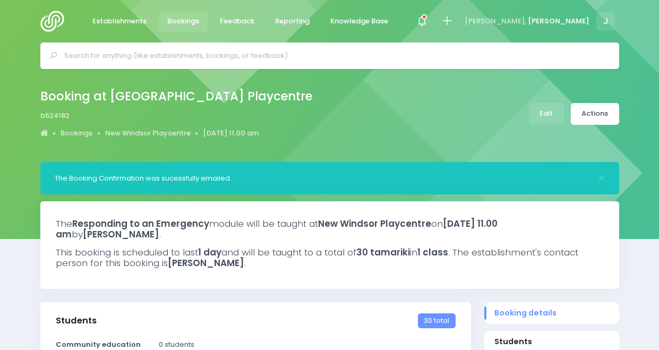
select select "5"
